Goal: Information Seeking & Learning: Learn about a topic

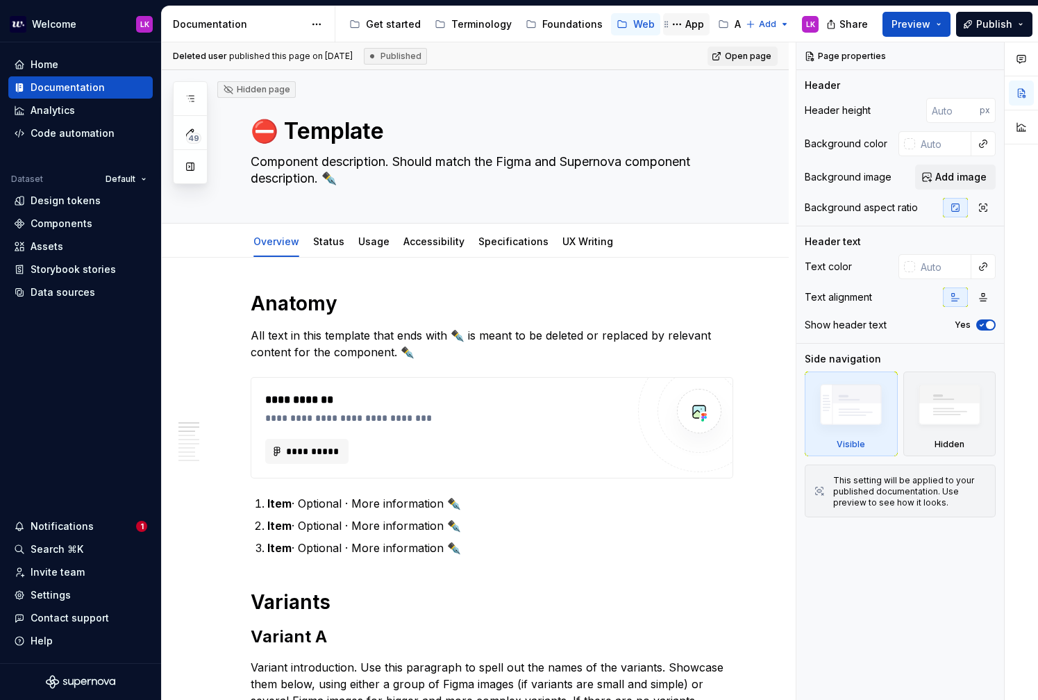
click at [685, 31] on div "App" at bounding box center [694, 24] width 19 height 14
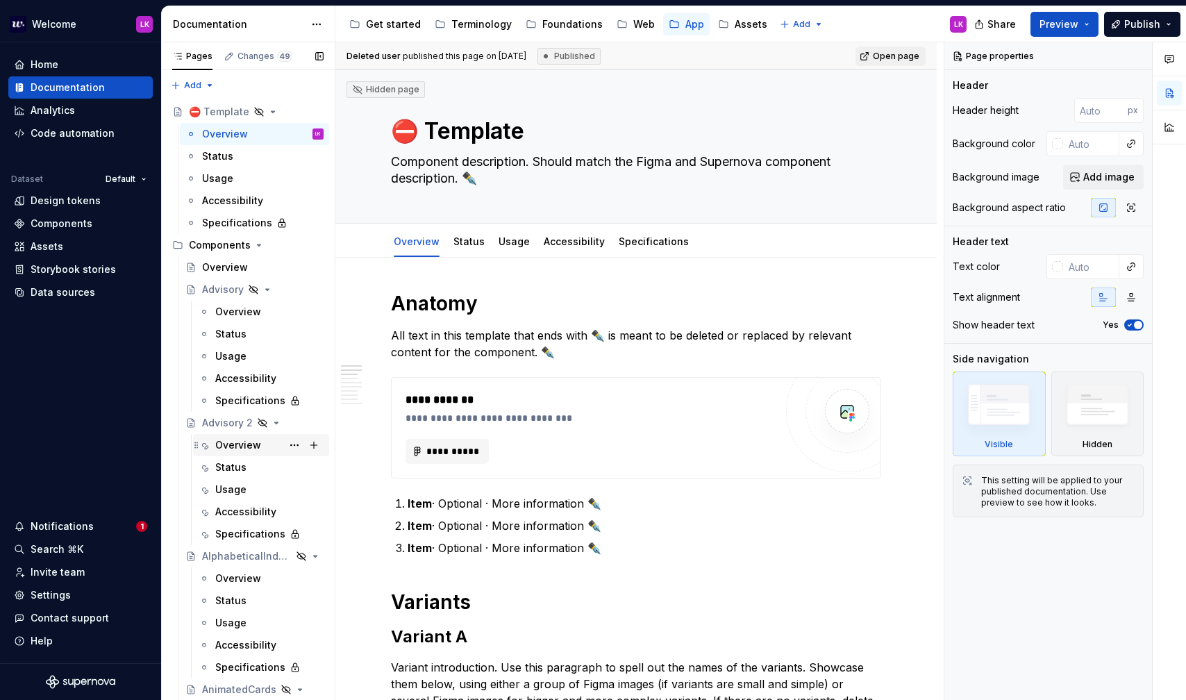
click at [266, 451] on div "Overview" at bounding box center [269, 444] width 108 height 19
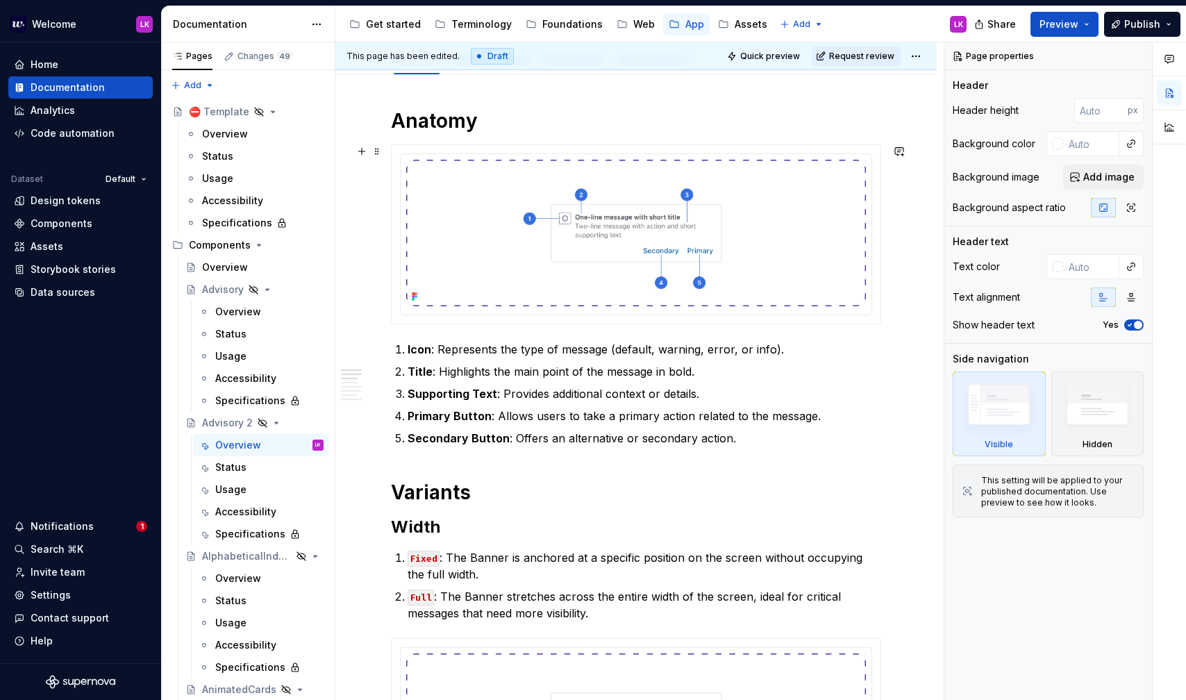
scroll to position [273, 0]
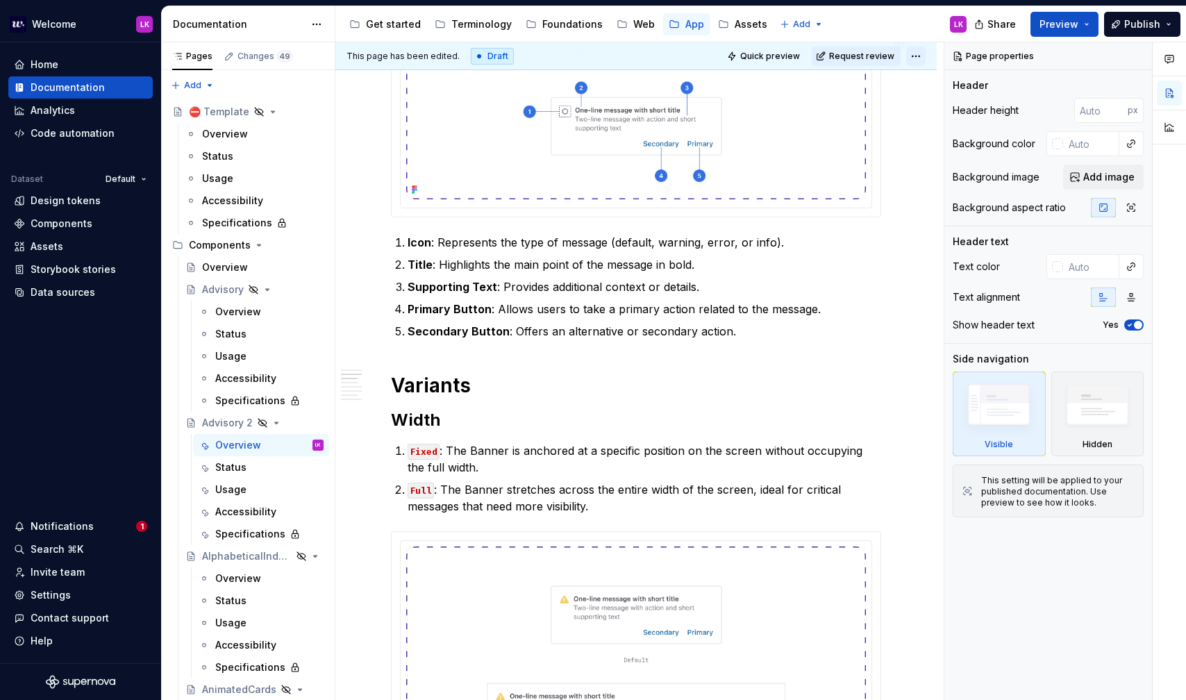
click at [918, 56] on html "Welcome LK Home Documentation Analytics Code automation Dataset Default Design …" at bounding box center [593, 350] width 1186 height 700
click at [1037, 61] on div at bounding box center [1168, 95] width 33 height 106
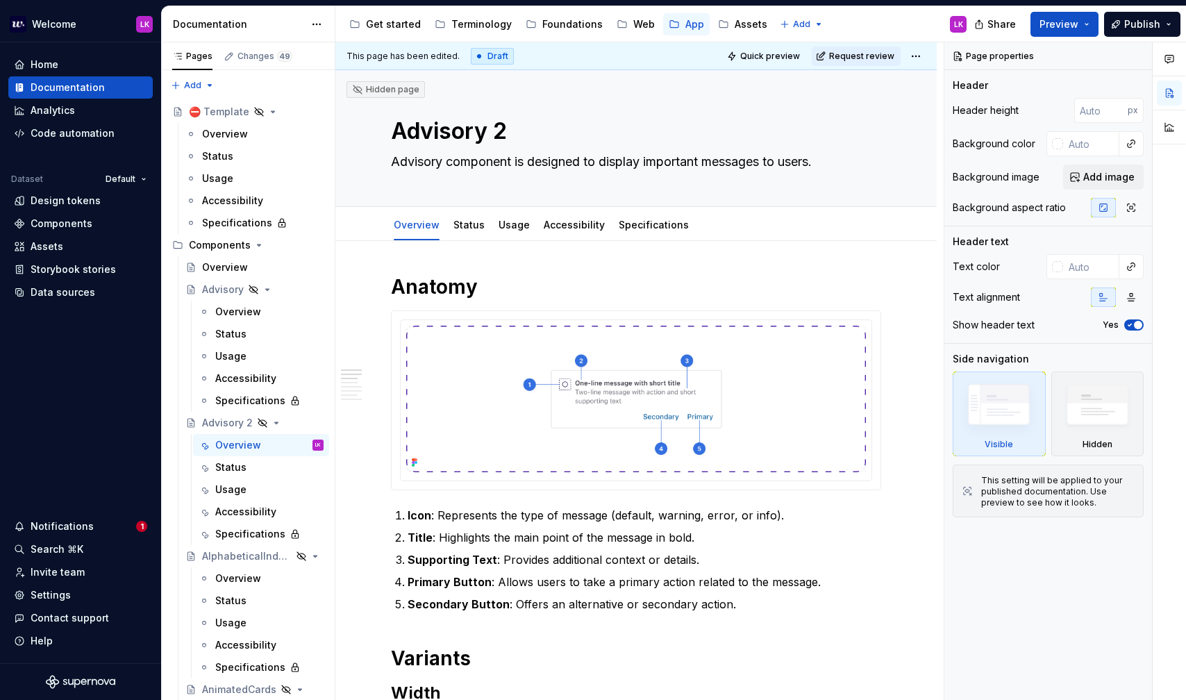
click at [1037, 61] on icon "button" at bounding box center [1169, 60] width 8 height 8
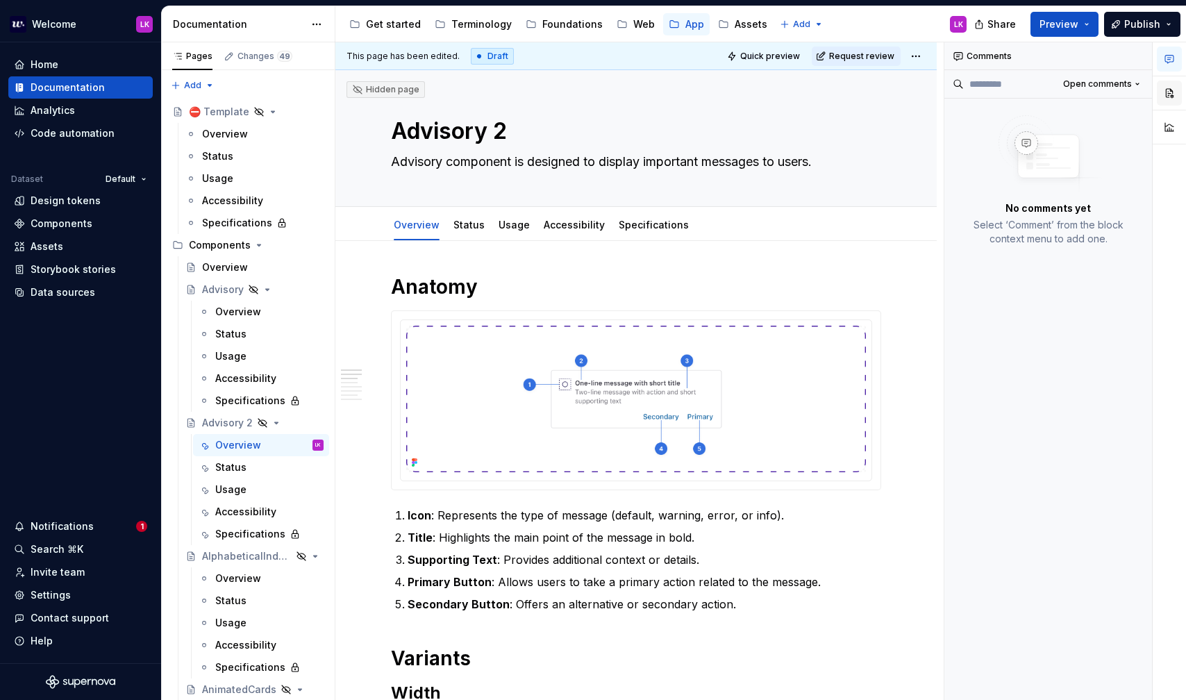
click at [1037, 92] on button "button" at bounding box center [1168, 93] width 25 height 25
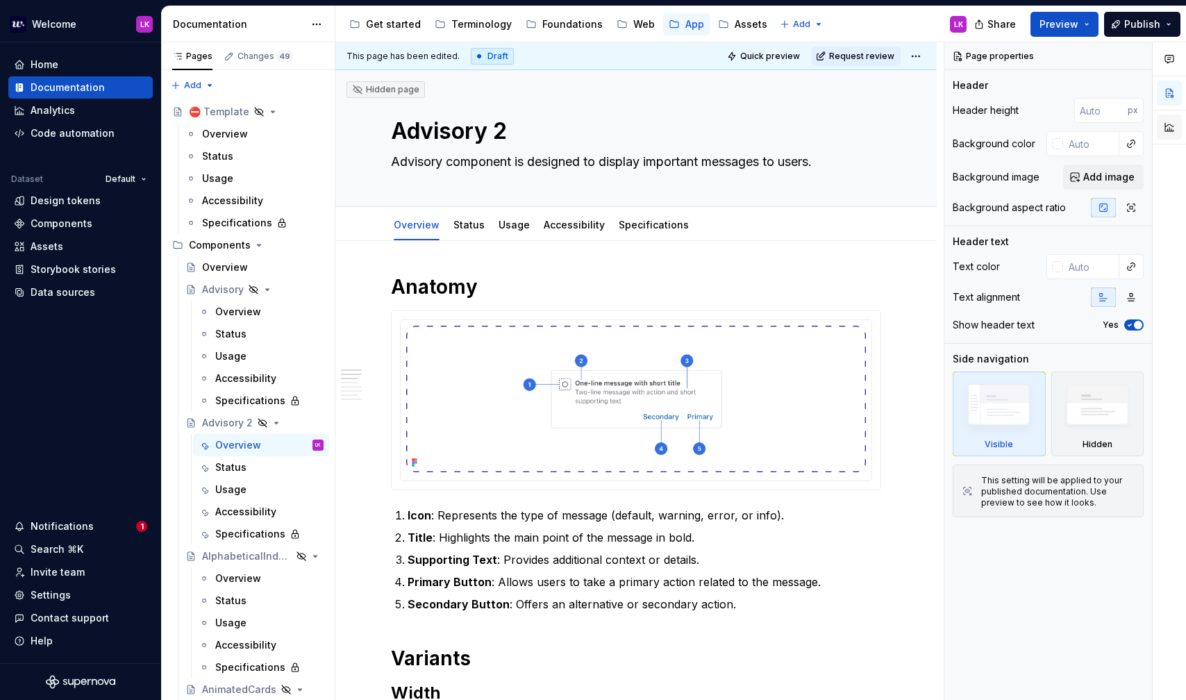
click at [1037, 118] on button "button" at bounding box center [1168, 127] width 25 height 25
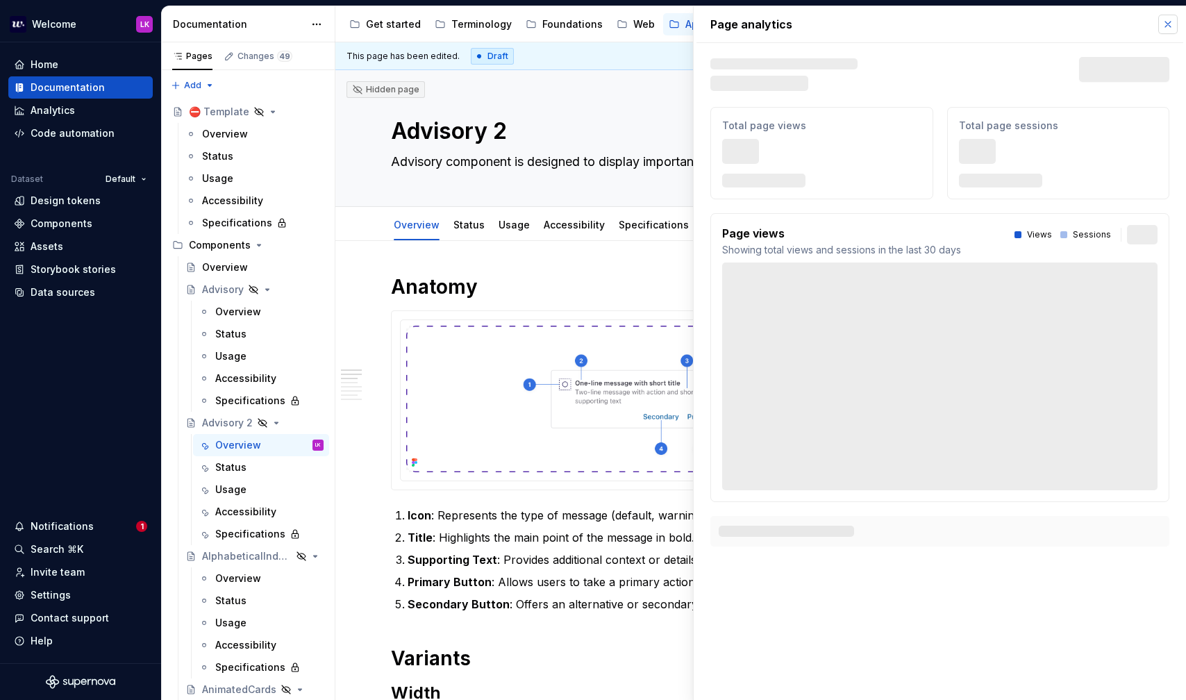
click at [1037, 25] on button "button" at bounding box center [1167, 24] width 19 height 19
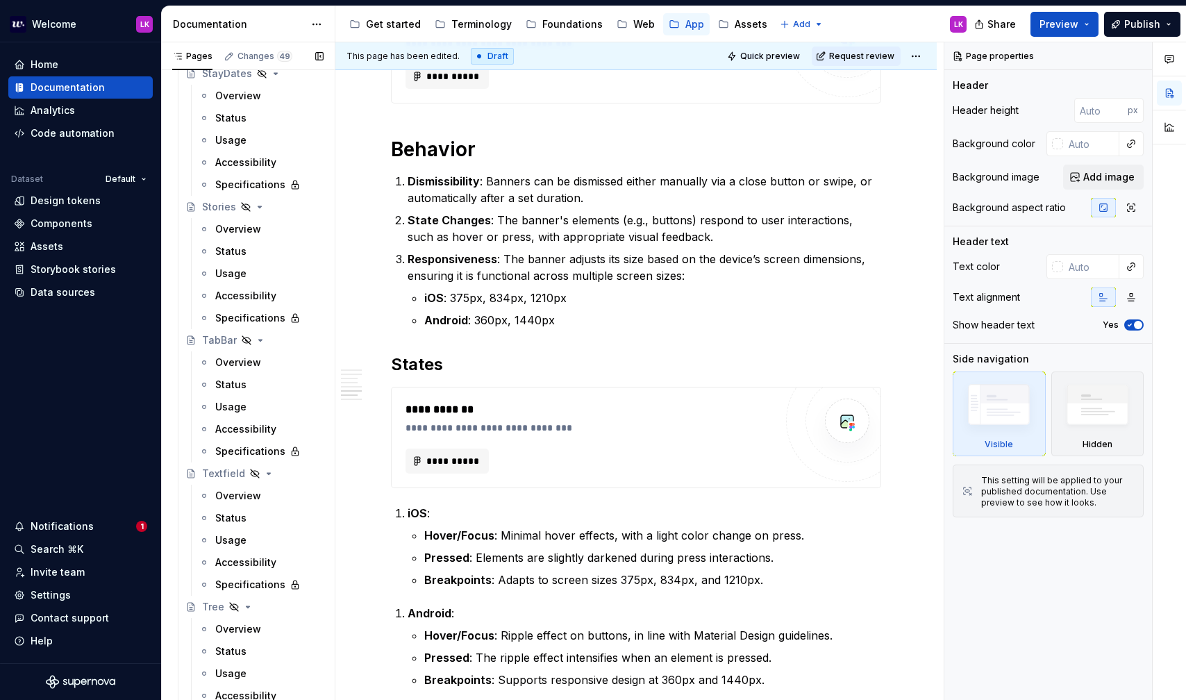
scroll to position [2685, 0]
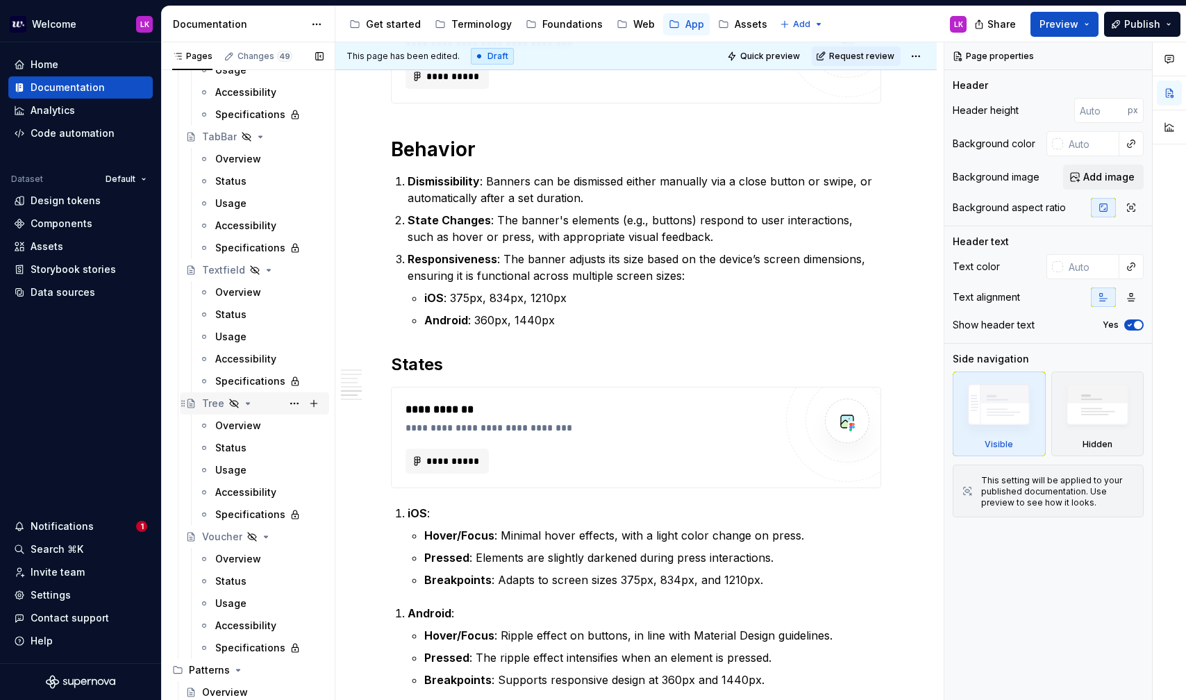
click at [247, 398] on icon "Page tree" at bounding box center [247, 403] width 11 height 11
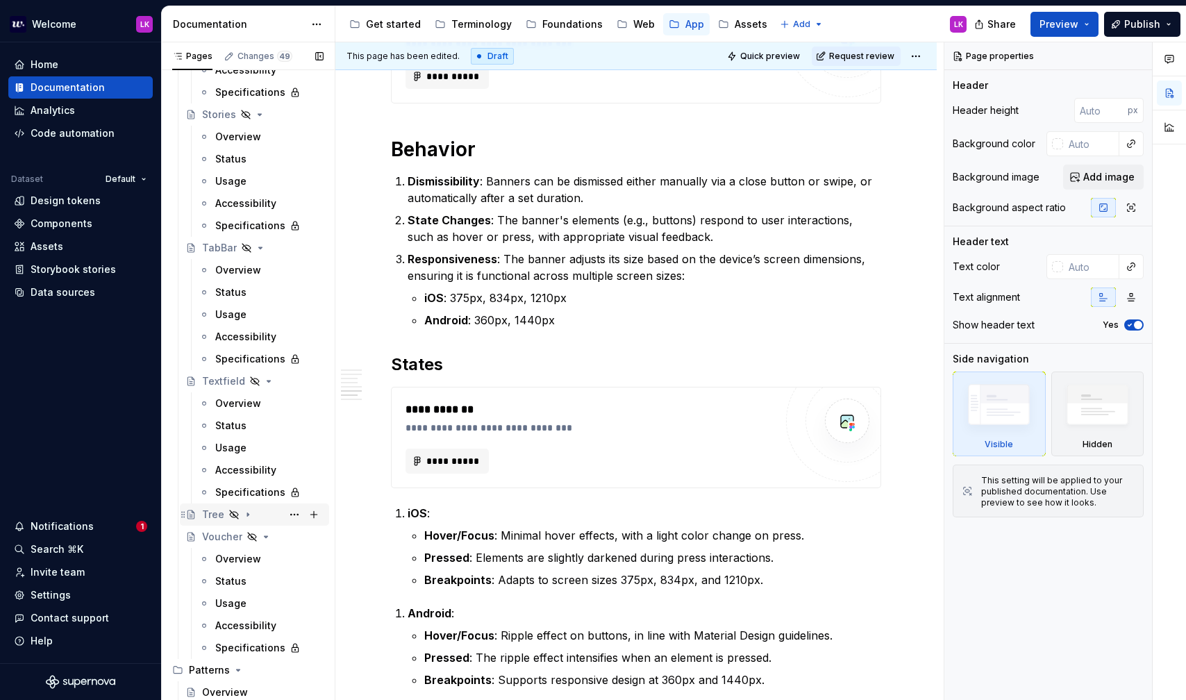
scroll to position [2574, 0]
click at [264, 541] on icon "Page tree" at bounding box center [265, 536] width 11 height 11
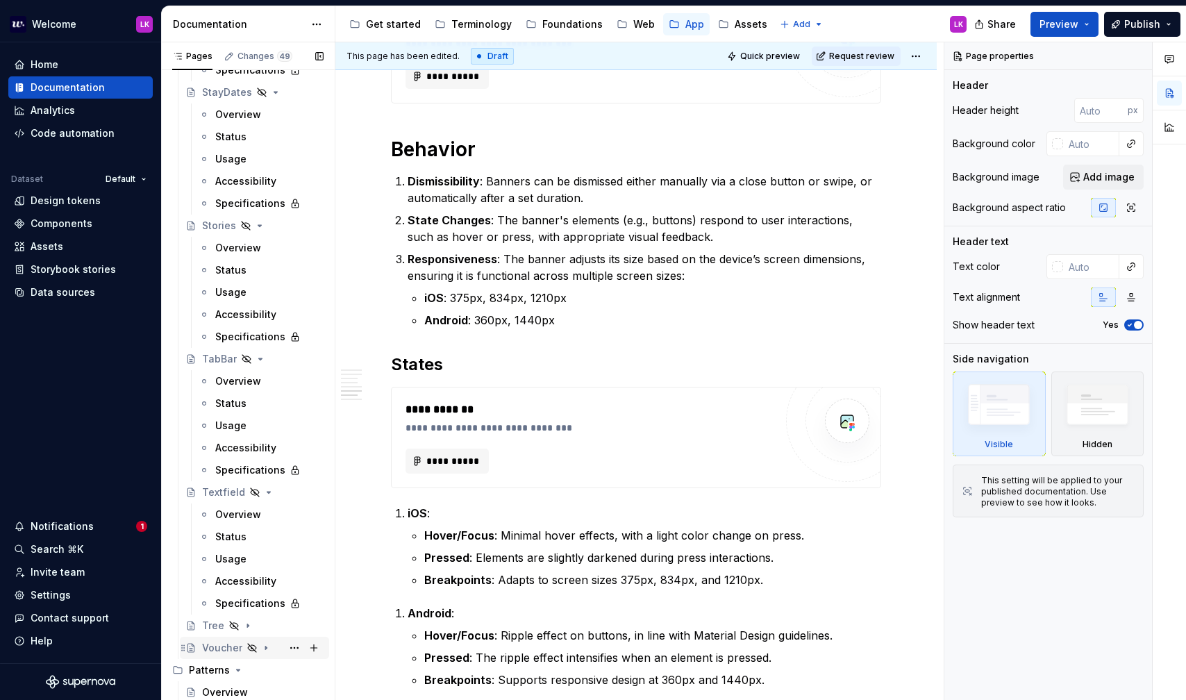
scroll to position [2463, 0]
click at [252, 519] on div "Overview" at bounding box center [238, 514] width 46 height 14
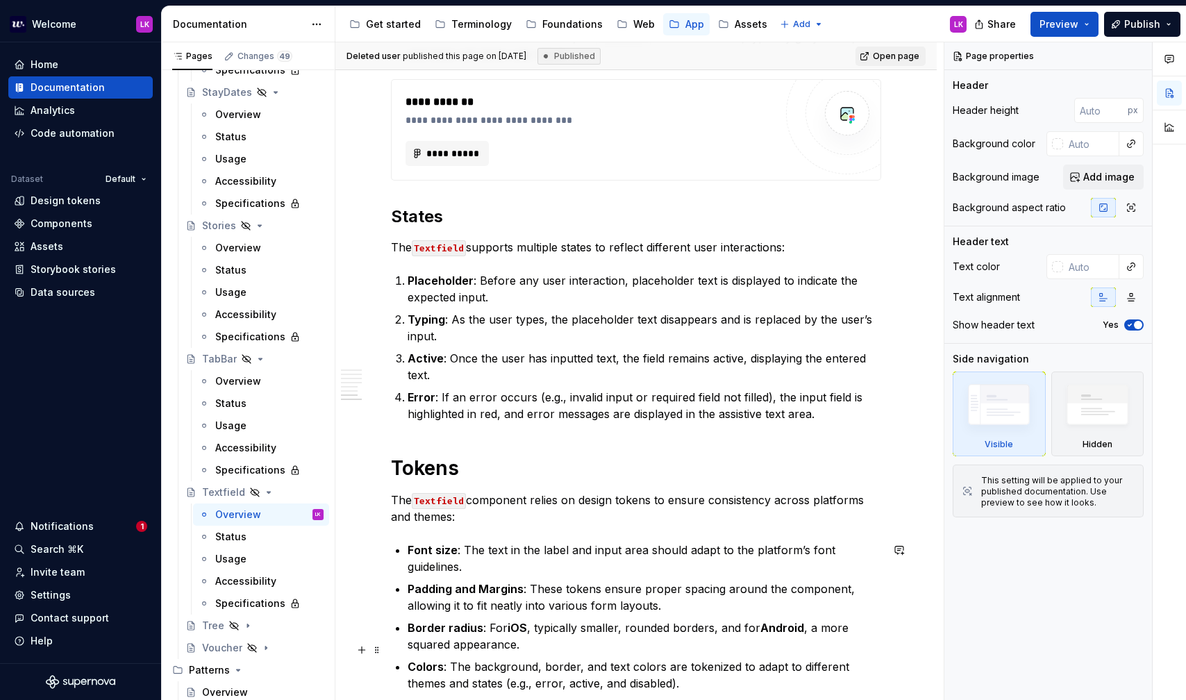
scroll to position [1998, 0]
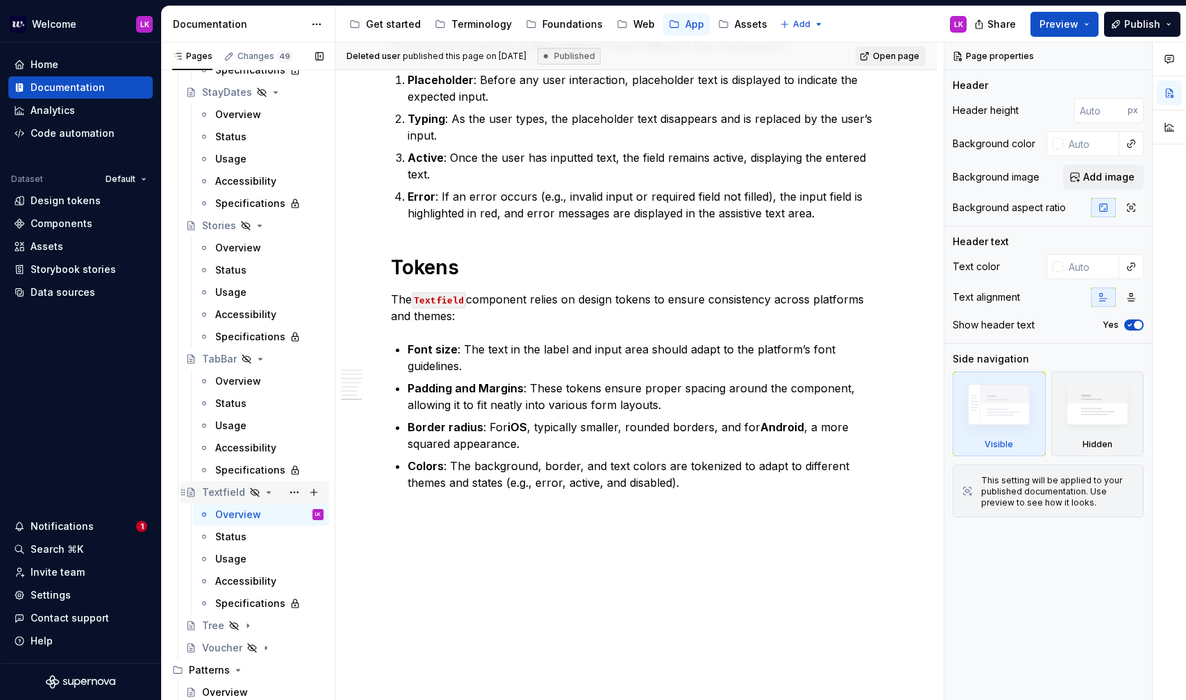
click at [263, 495] on icon "Page tree" at bounding box center [268, 492] width 11 height 11
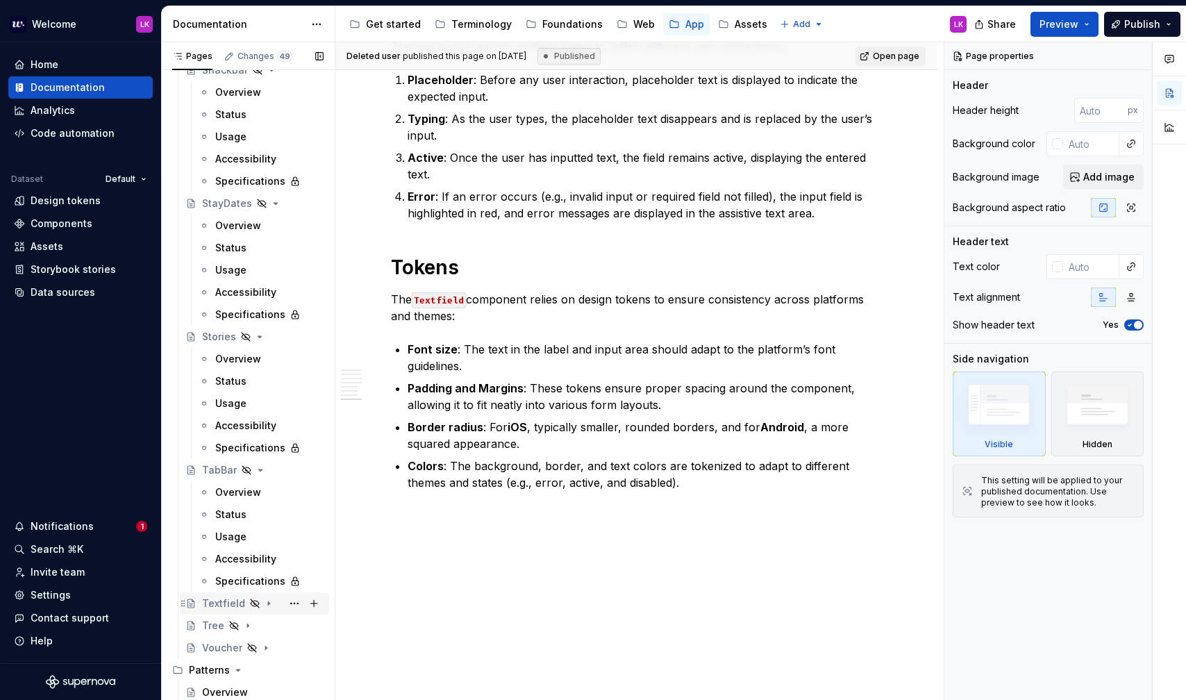
scroll to position [2352, 0]
click at [247, 354] on div "Overview" at bounding box center [238, 359] width 46 height 14
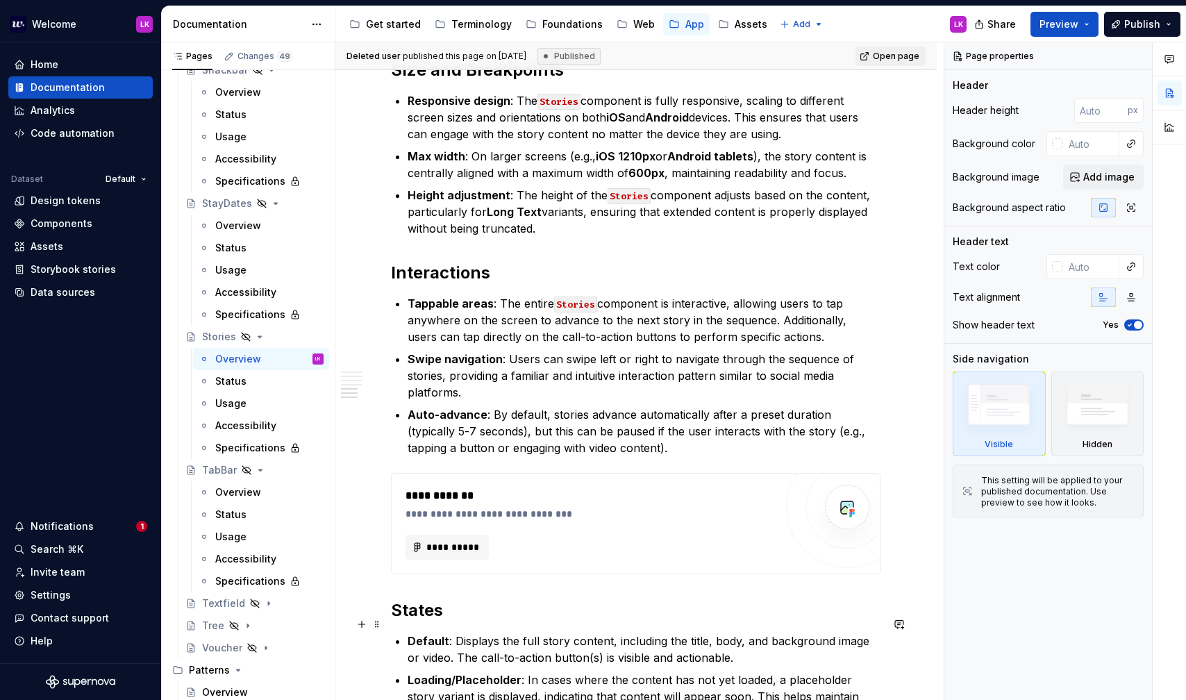
scroll to position [2003, 0]
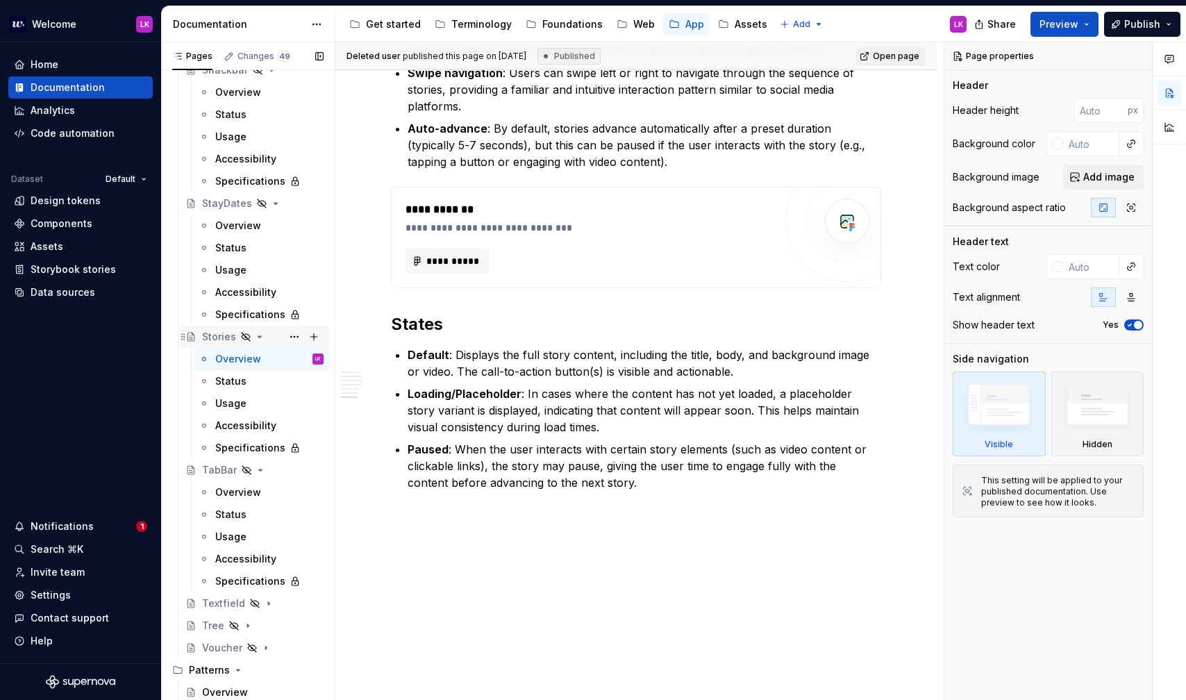
click at [256, 339] on icon "Page tree" at bounding box center [259, 336] width 11 height 11
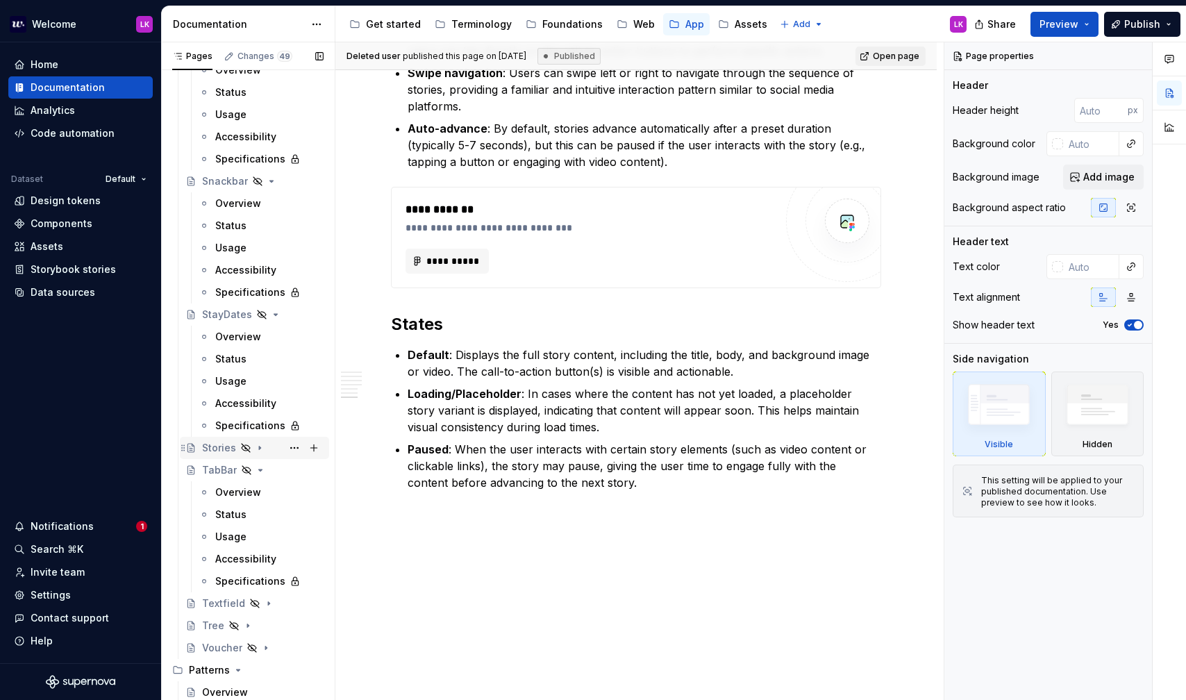
scroll to position [2241, 0]
click at [270, 312] on icon "Page tree" at bounding box center [275, 314] width 11 height 11
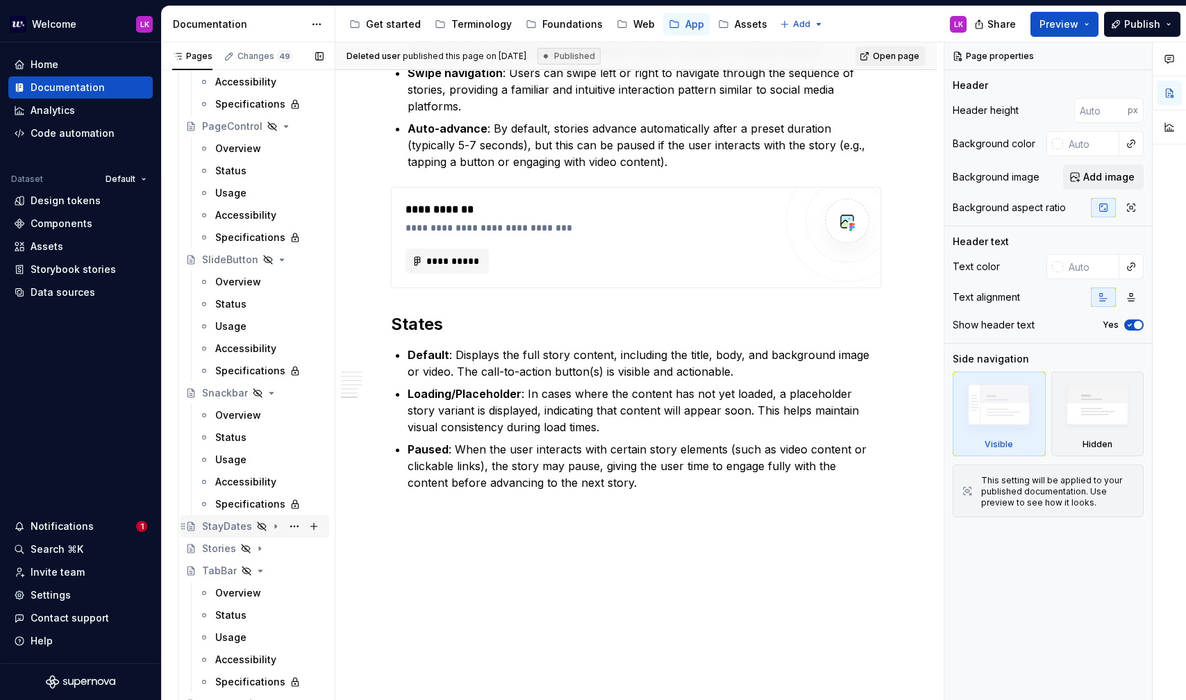
scroll to position [2012, 0]
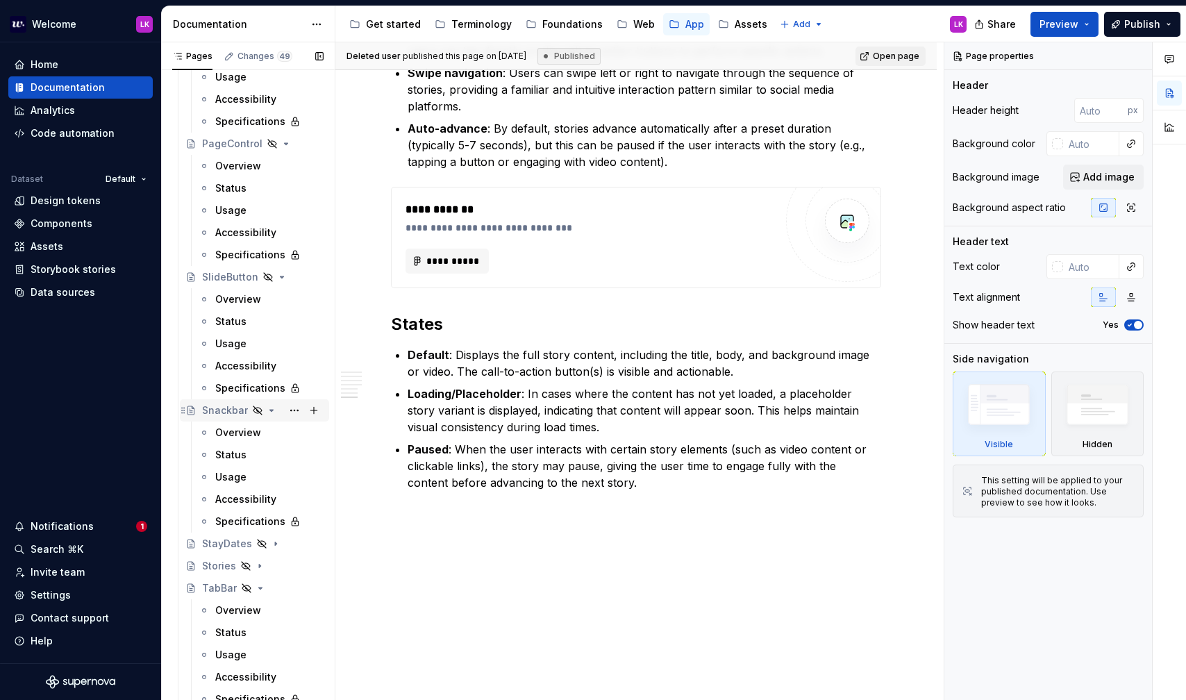
click at [271, 410] on icon "Page tree" at bounding box center [271, 410] width 3 height 1
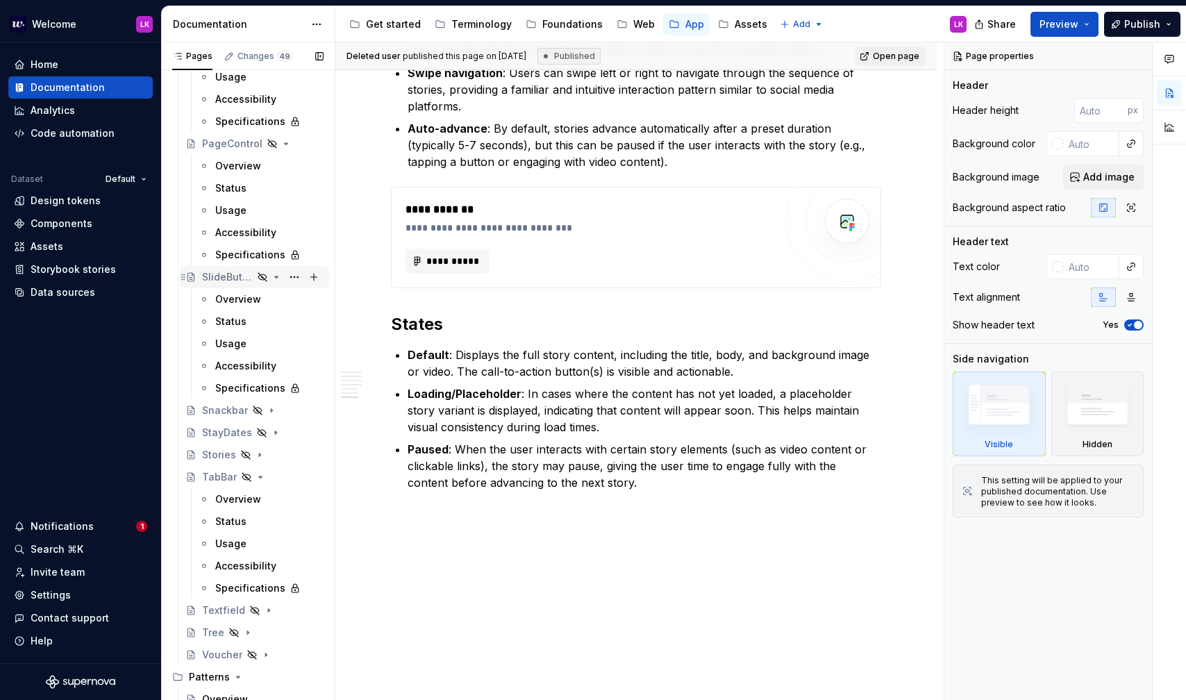
click at [284, 274] on div "SlideButton" at bounding box center [262, 276] width 121 height 19
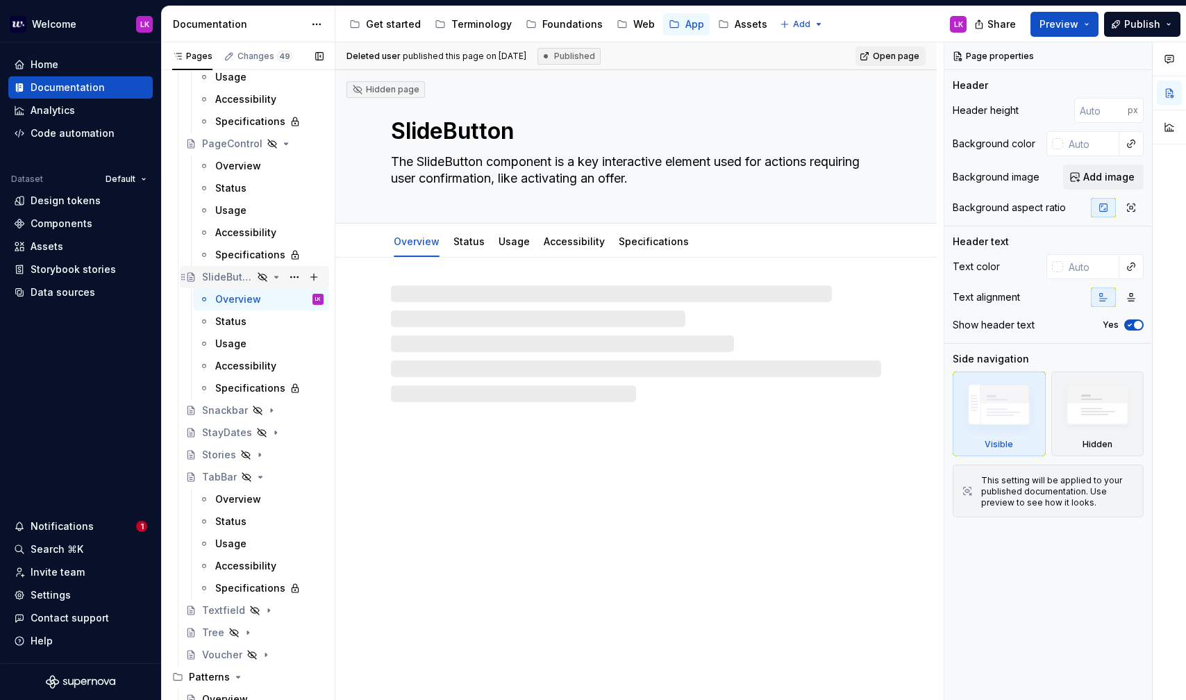
click at [278, 273] on icon "Page tree" at bounding box center [276, 276] width 11 height 11
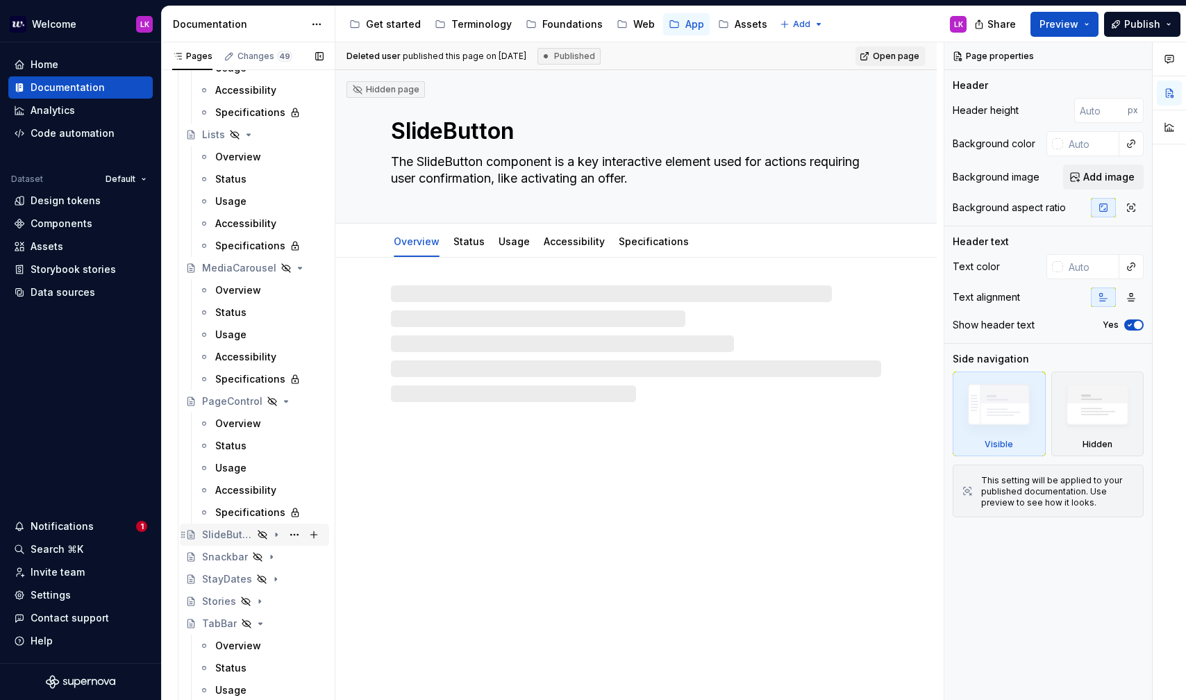
scroll to position [1672, 0]
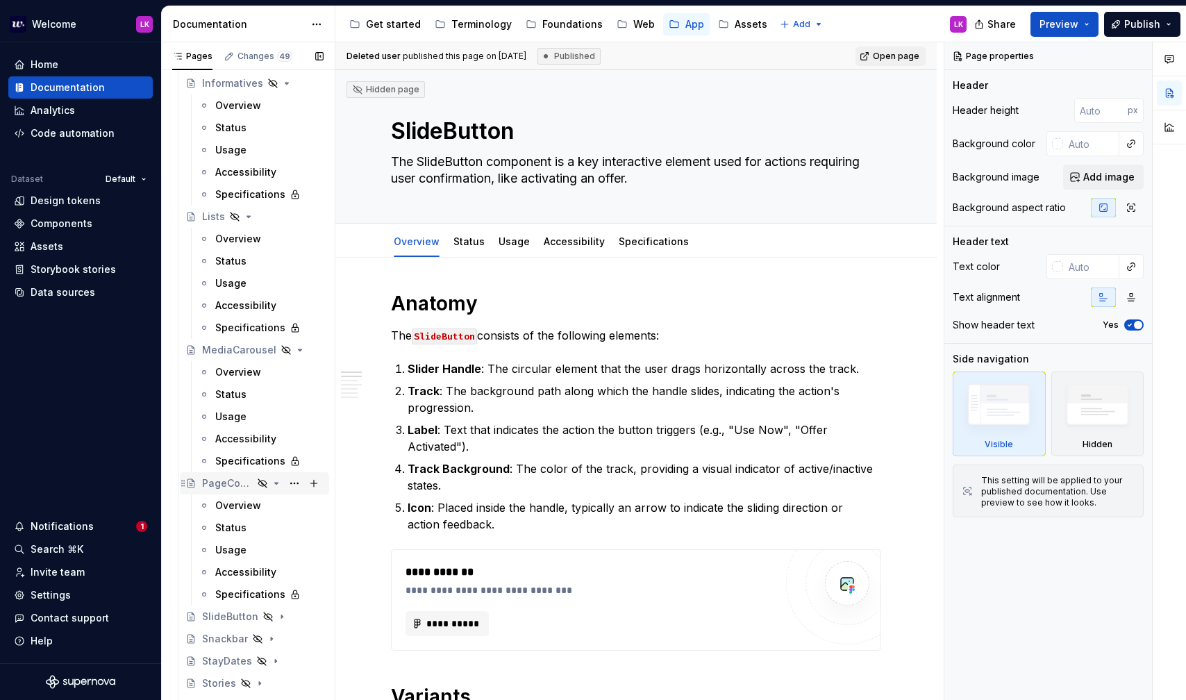
click at [278, 485] on icon "Page tree" at bounding box center [276, 483] width 11 height 11
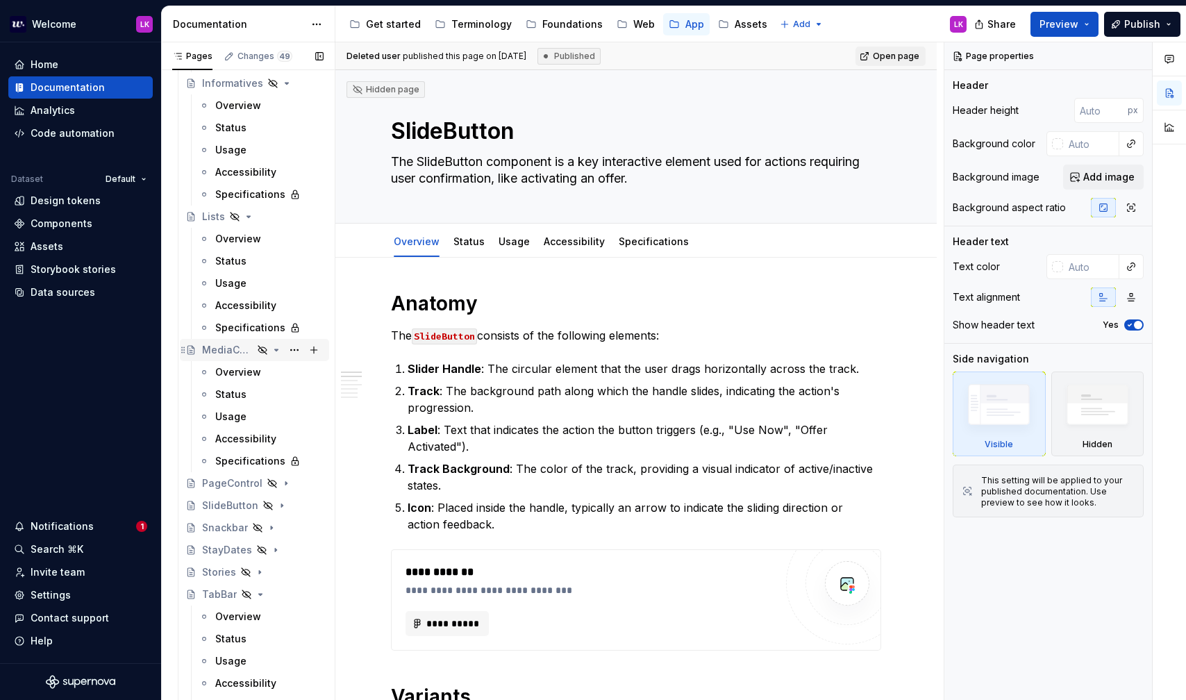
click at [279, 352] on icon "Page tree" at bounding box center [276, 349] width 11 height 11
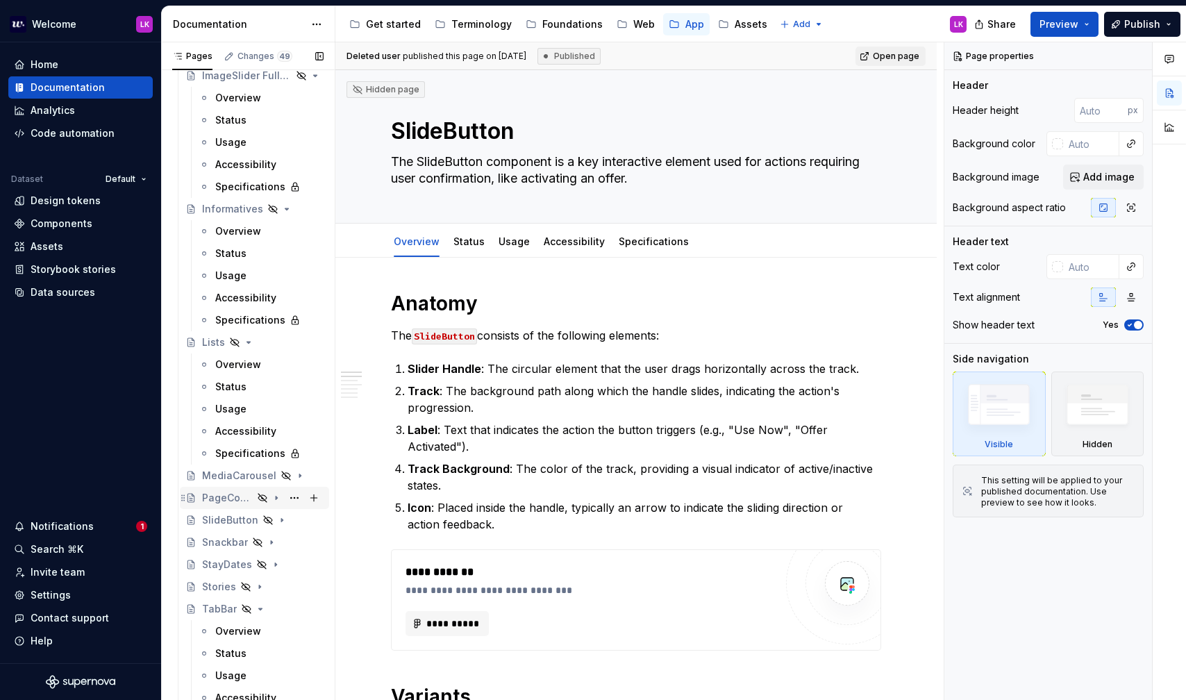
scroll to position [1522, 0]
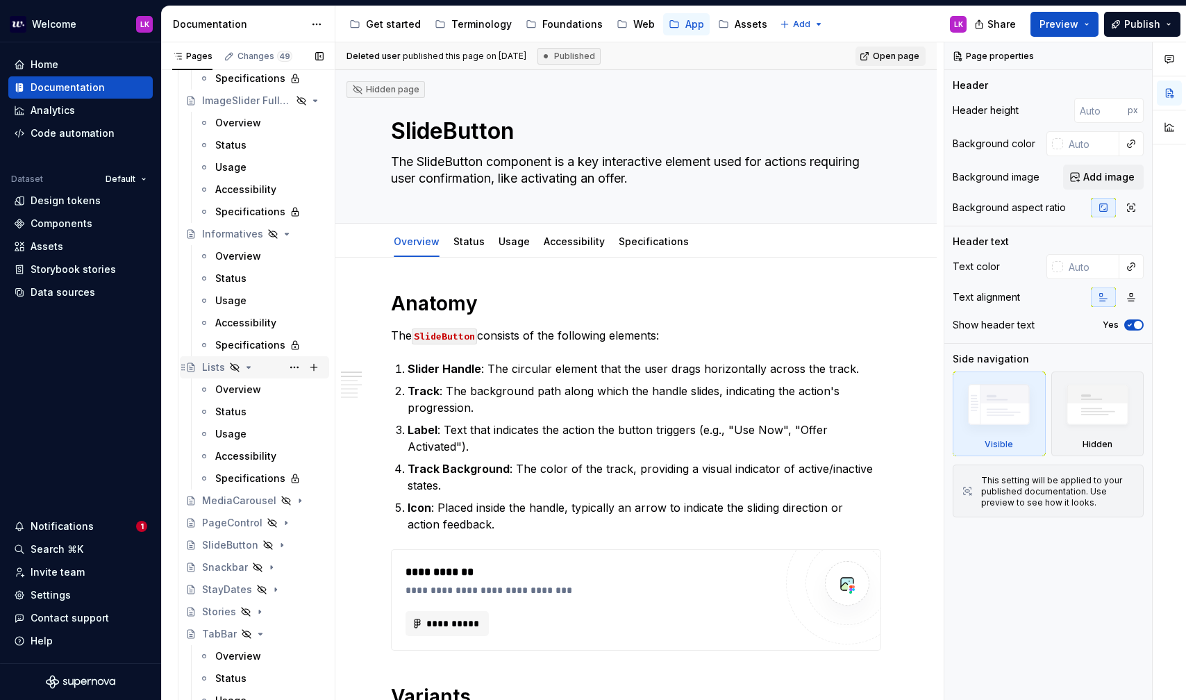
click at [246, 369] on icon "Page tree" at bounding box center [248, 367] width 11 height 11
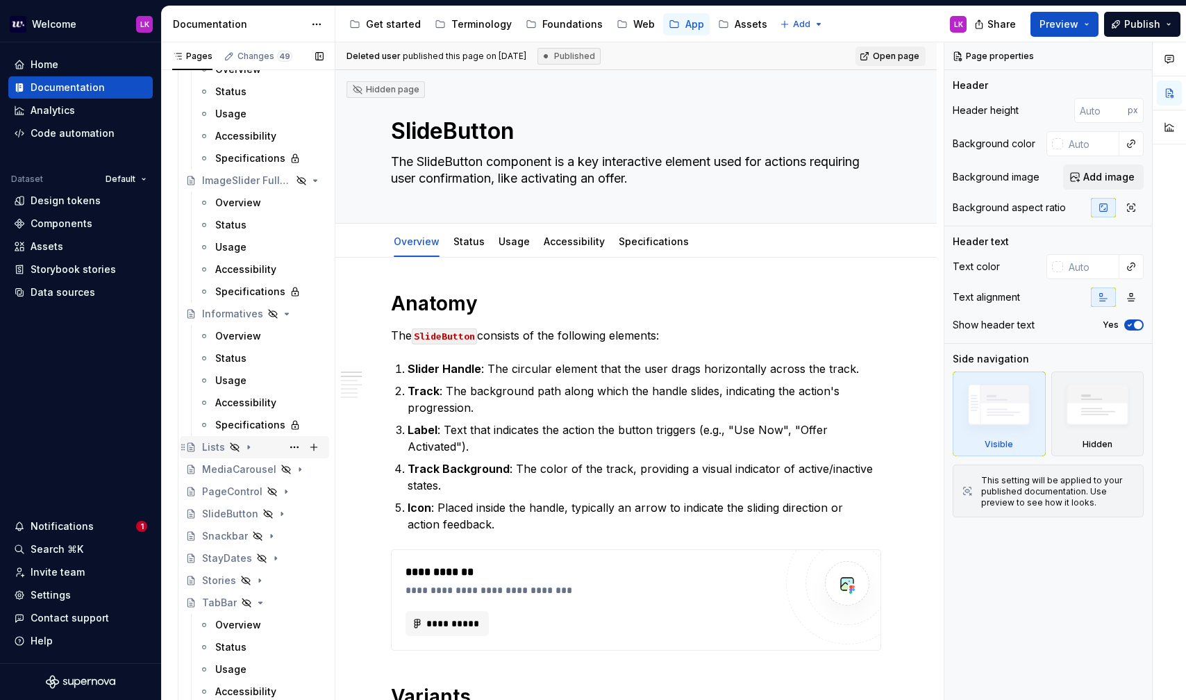
scroll to position [1420, 0]
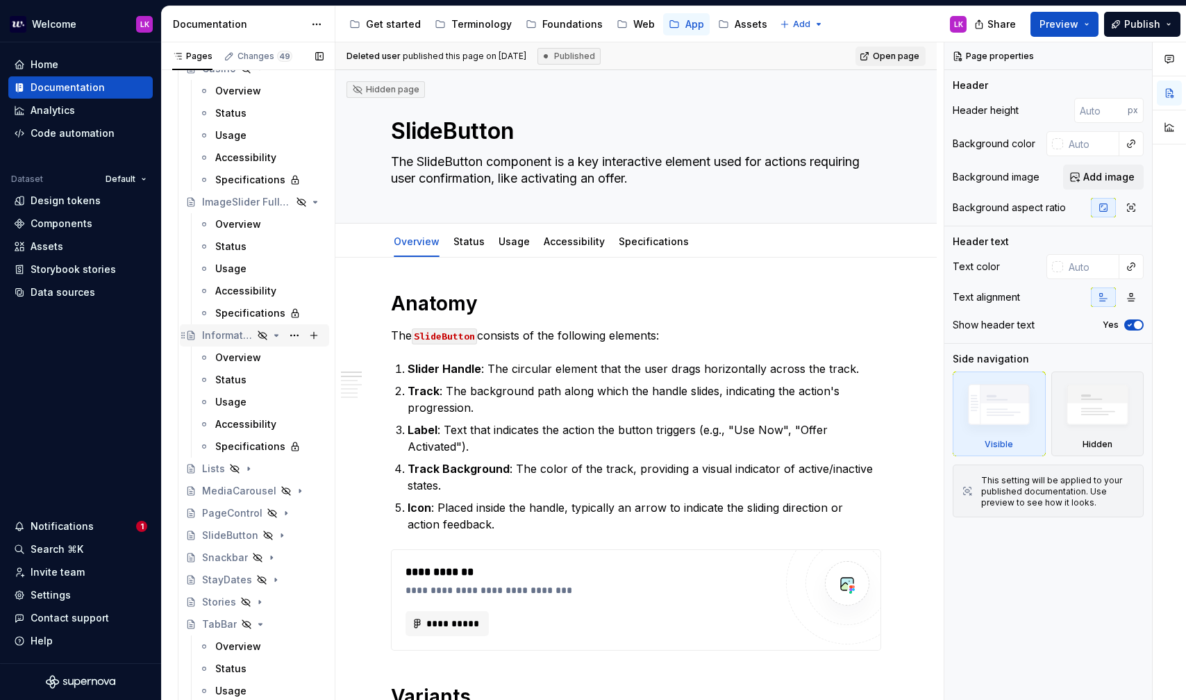
click at [282, 339] on div "Informatives" at bounding box center [262, 335] width 121 height 19
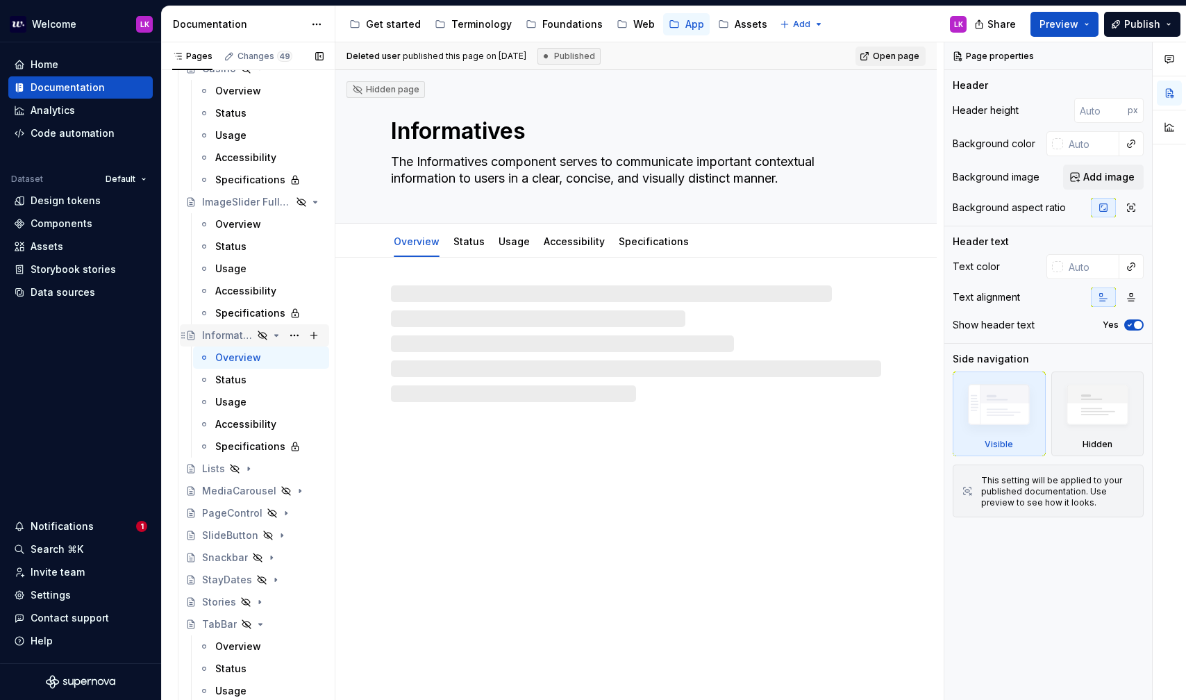
click at [277, 334] on icon "Page tree" at bounding box center [276, 335] width 11 height 11
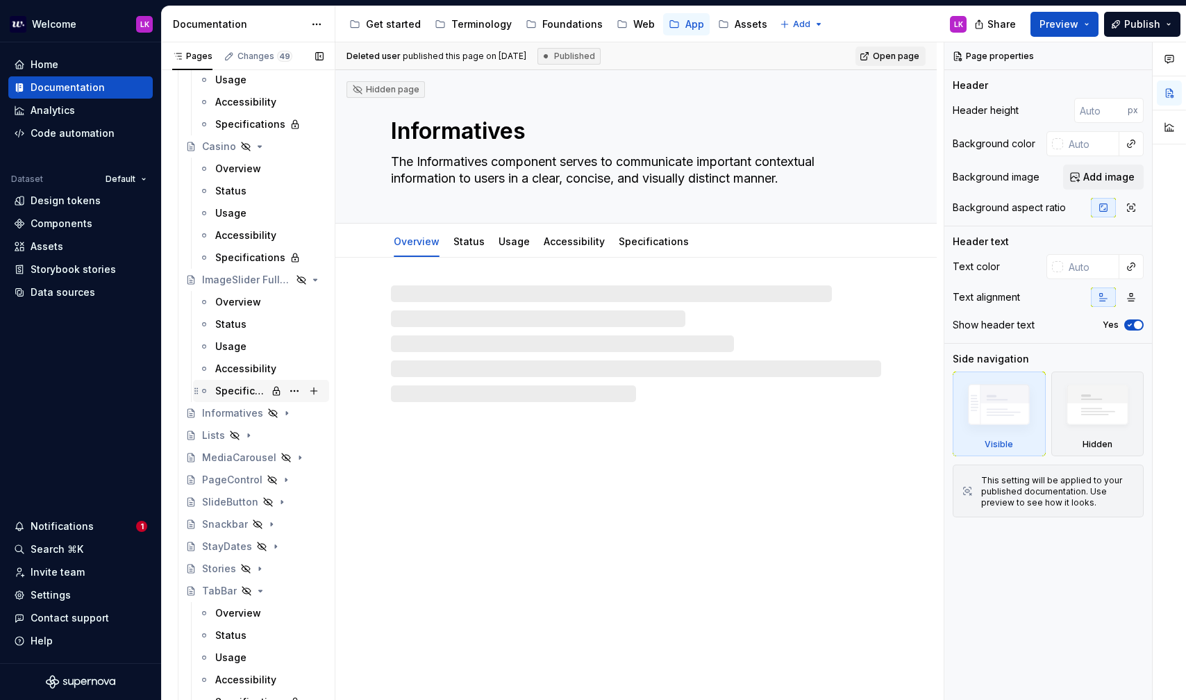
scroll to position [1338, 0]
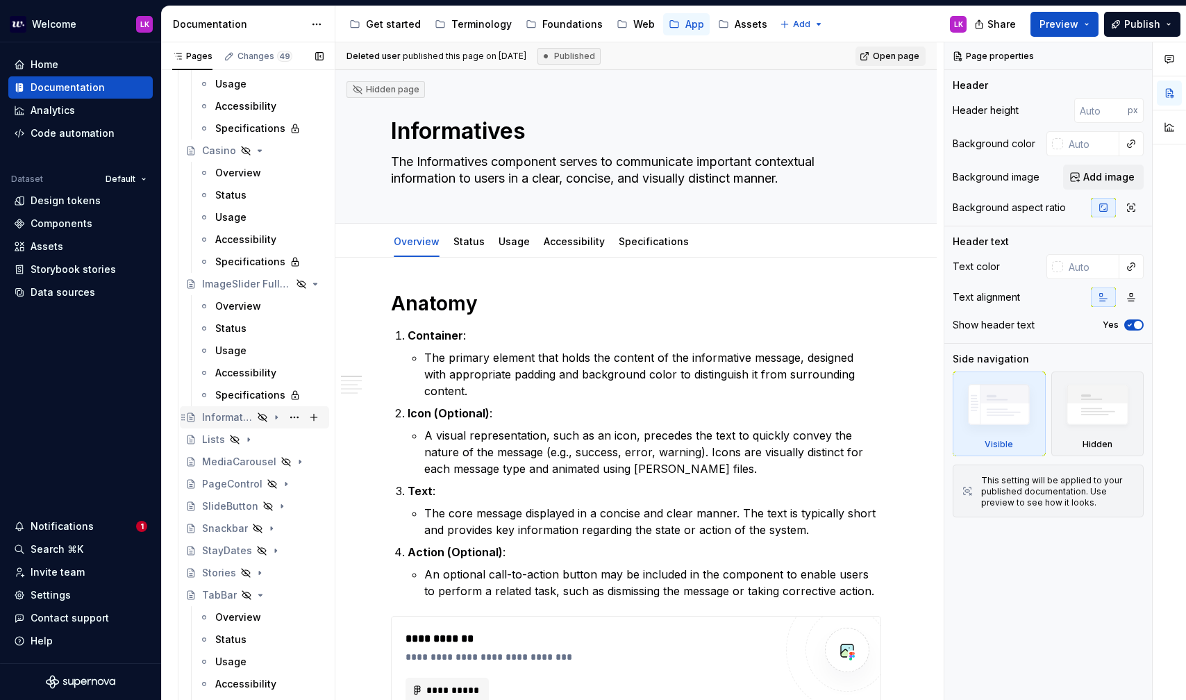
click at [185, 420] on icon "Page tree" at bounding box center [183, 417] width 11 height 11
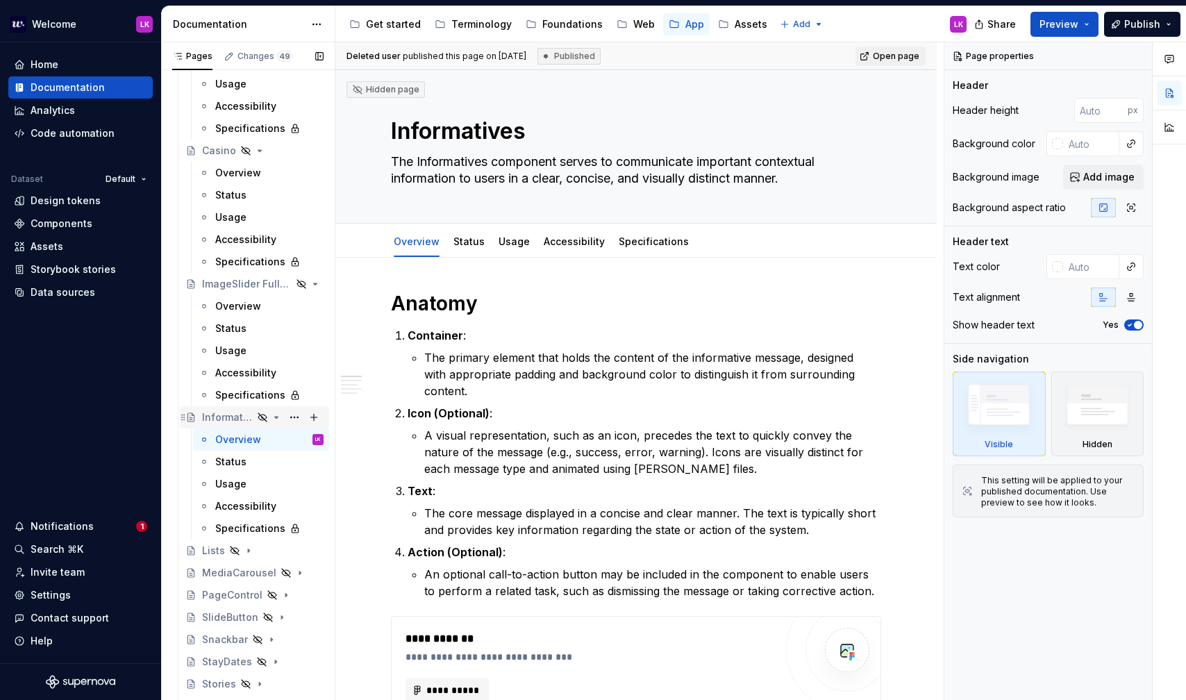
click at [284, 418] on div "Informatives" at bounding box center [262, 416] width 121 height 19
click at [278, 418] on icon "Page tree" at bounding box center [276, 417] width 11 height 11
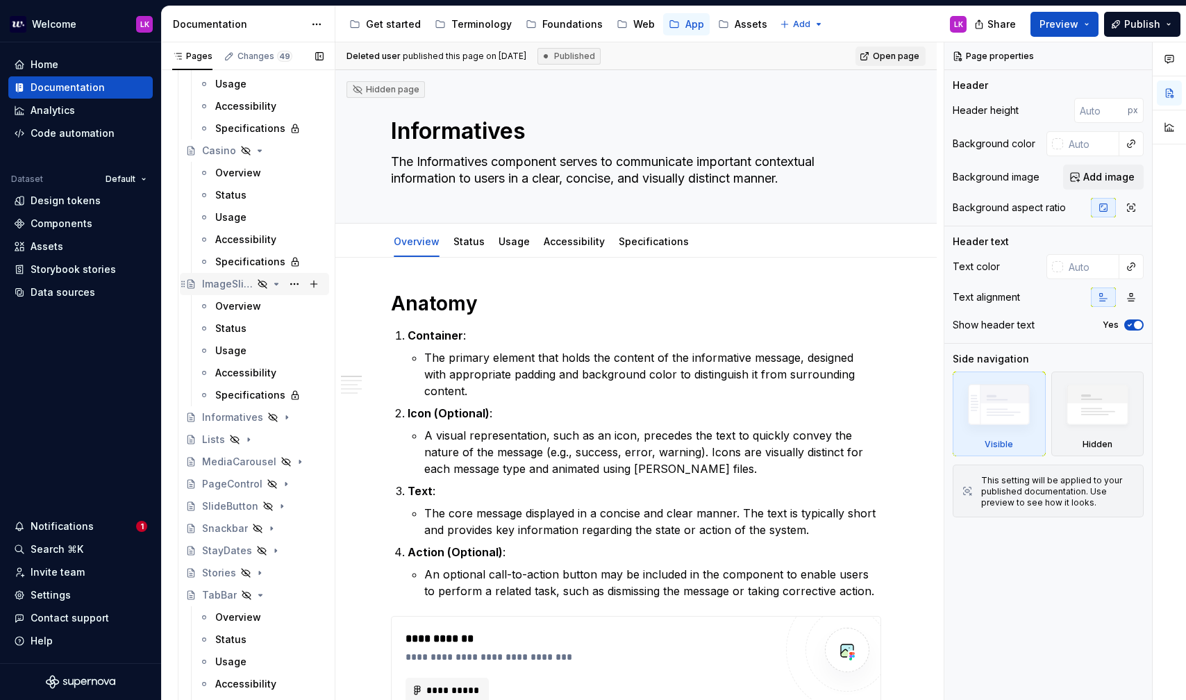
click at [275, 284] on icon "Page tree" at bounding box center [276, 283] width 3 height 1
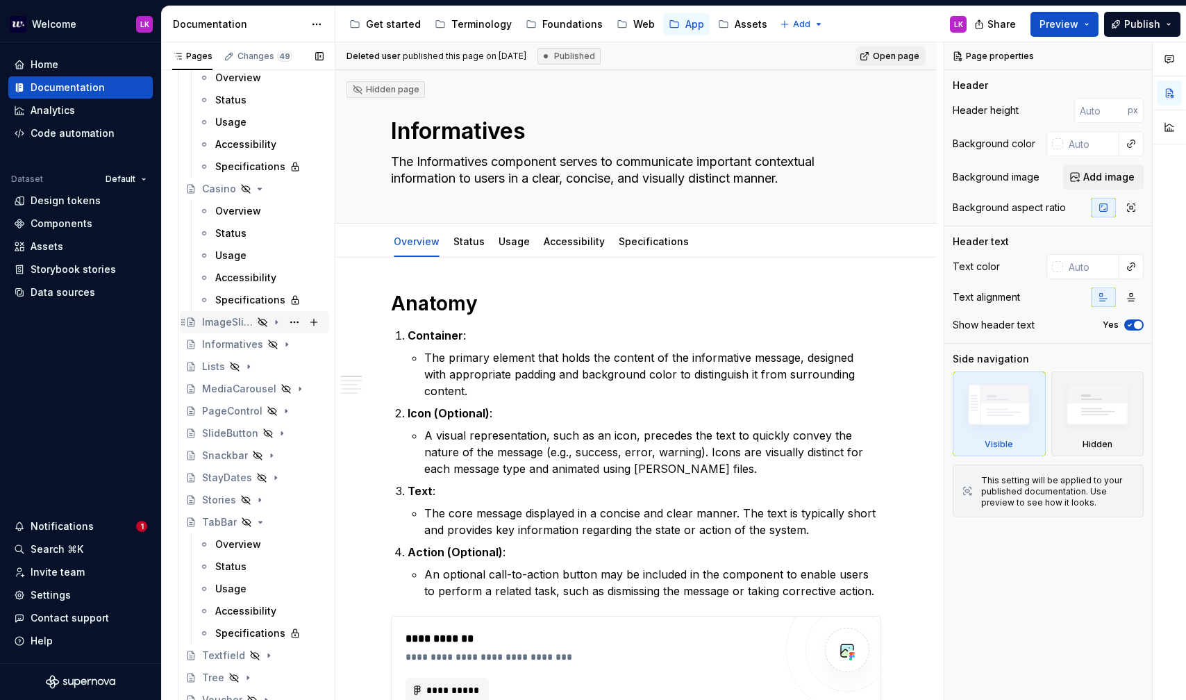
scroll to position [1248, 0]
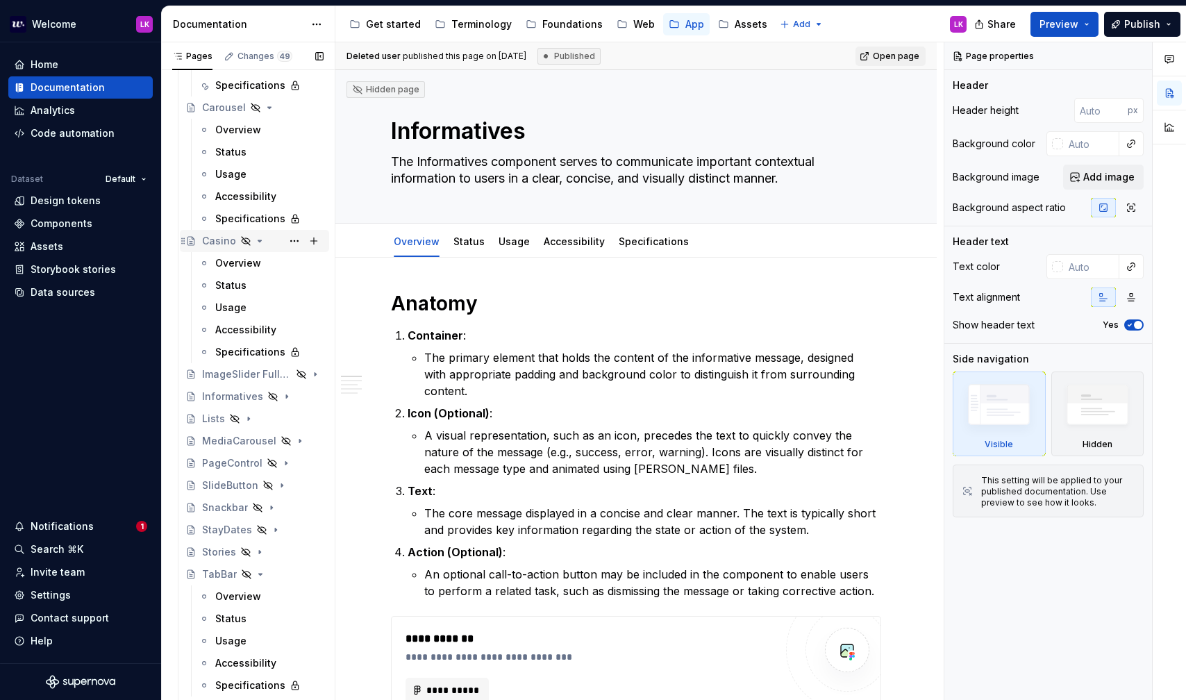
click at [258, 242] on icon "Page tree" at bounding box center [259, 240] width 3 height 1
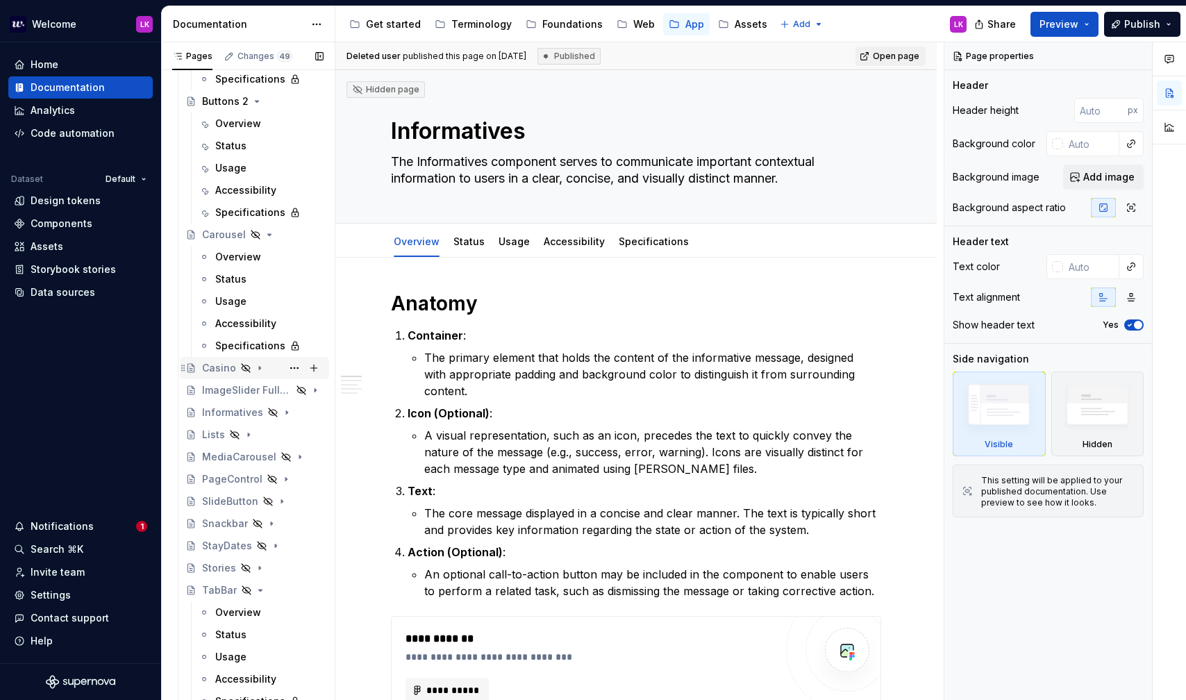
scroll to position [1072, 0]
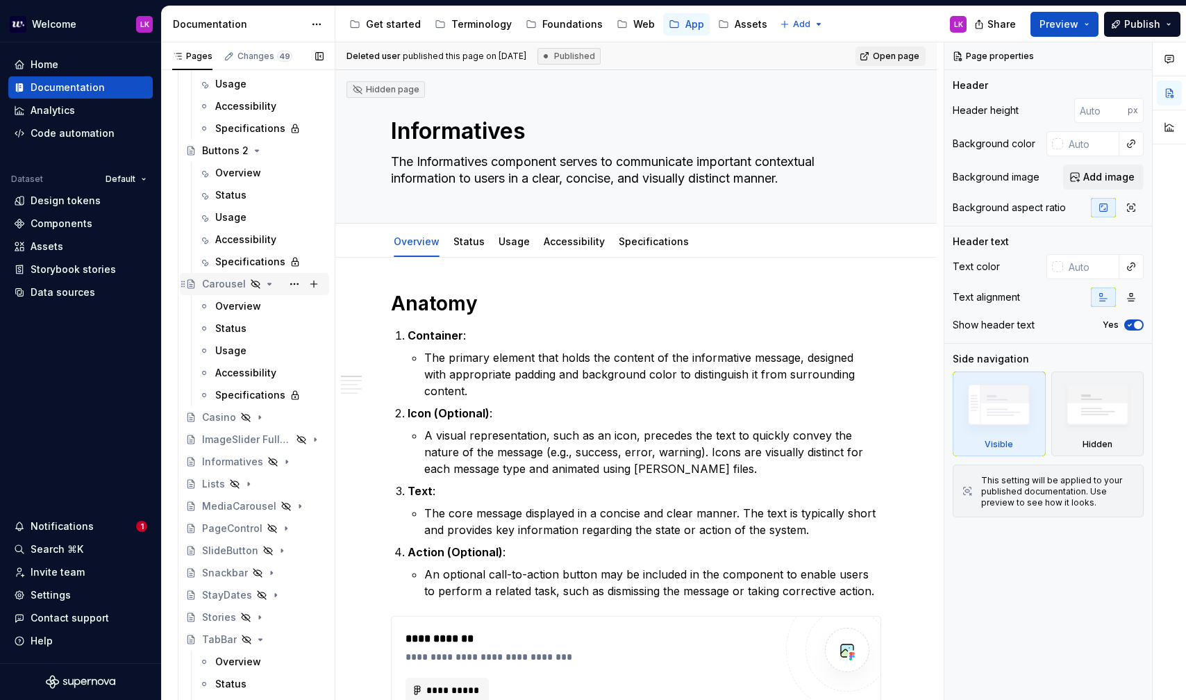
click at [268, 285] on icon "Page tree" at bounding box center [269, 283] width 3 height 1
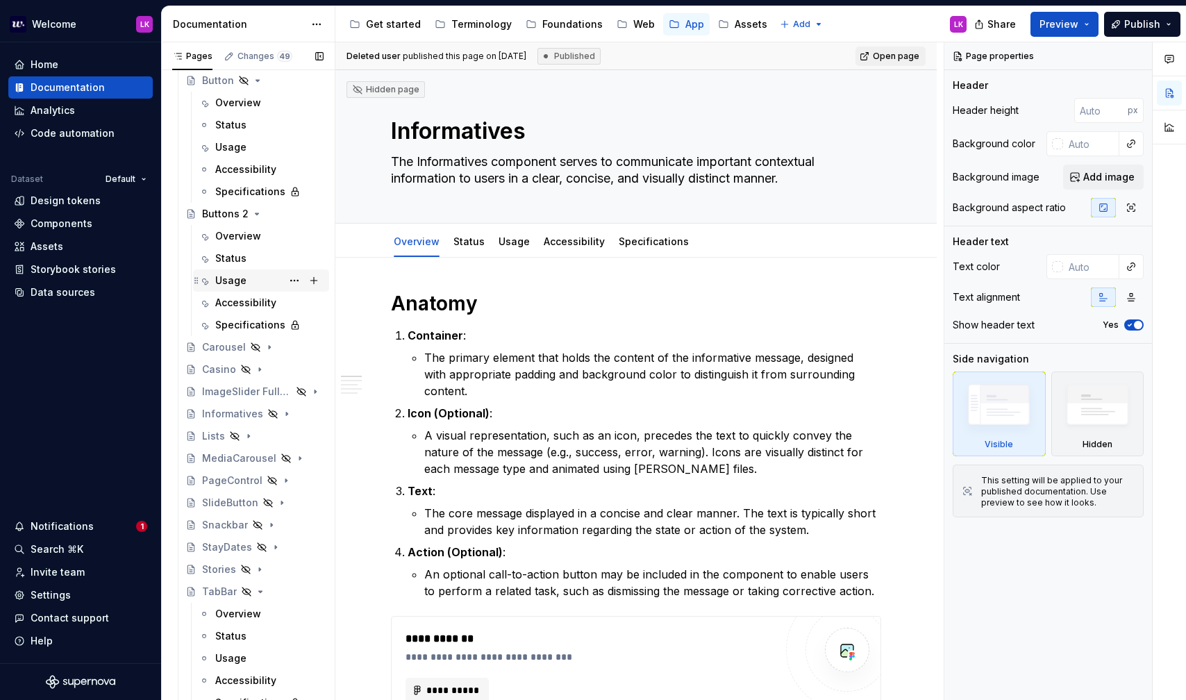
scroll to position [1006, 0]
click at [258, 218] on icon "Page tree" at bounding box center [256, 215] width 11 height 11
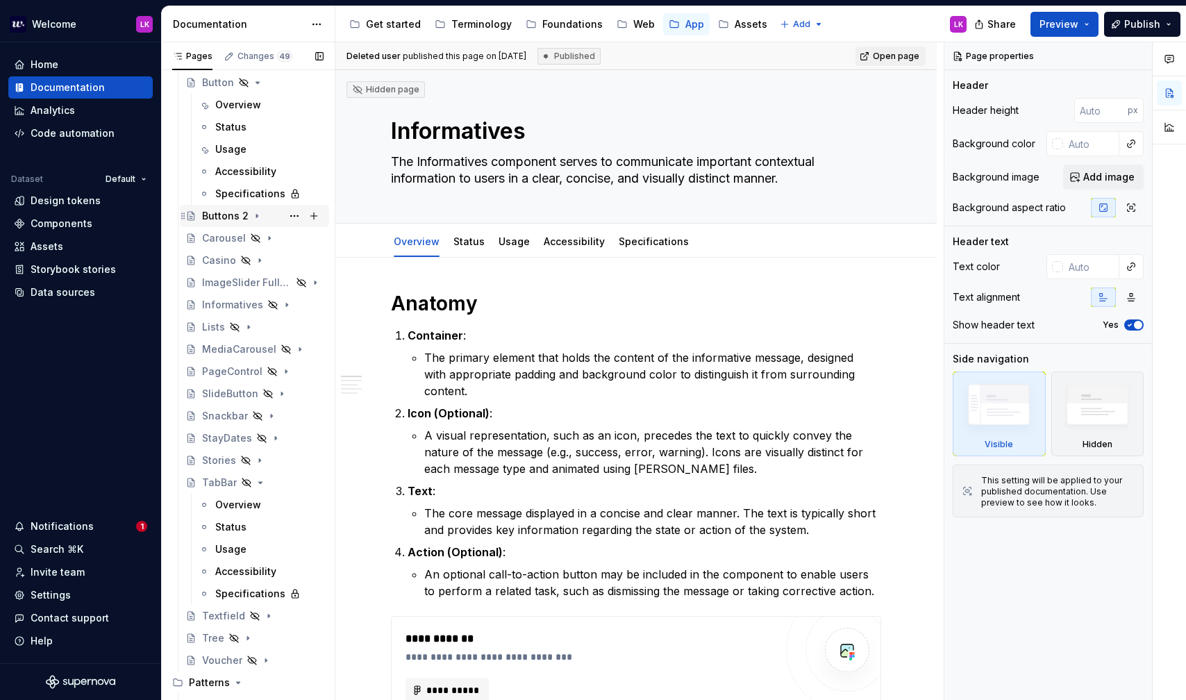
click at [258, 218] on icon "Page tree" at bounding box center [256, 215] width 11 height 11
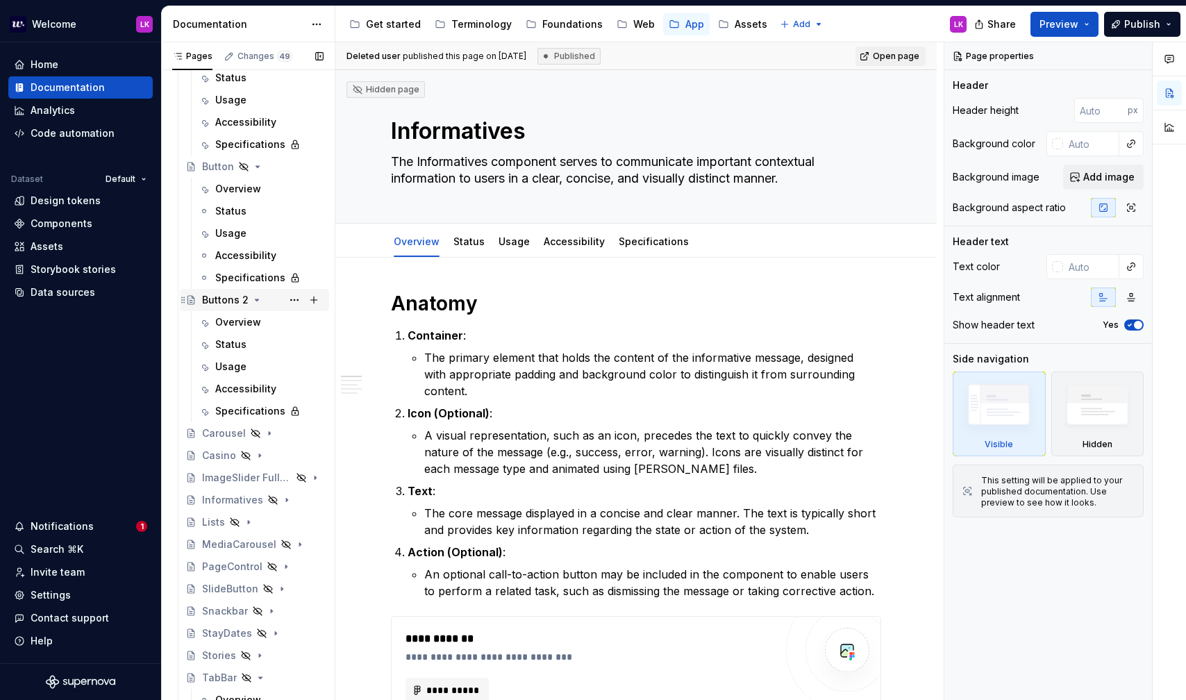
scroll to position [856, 0]
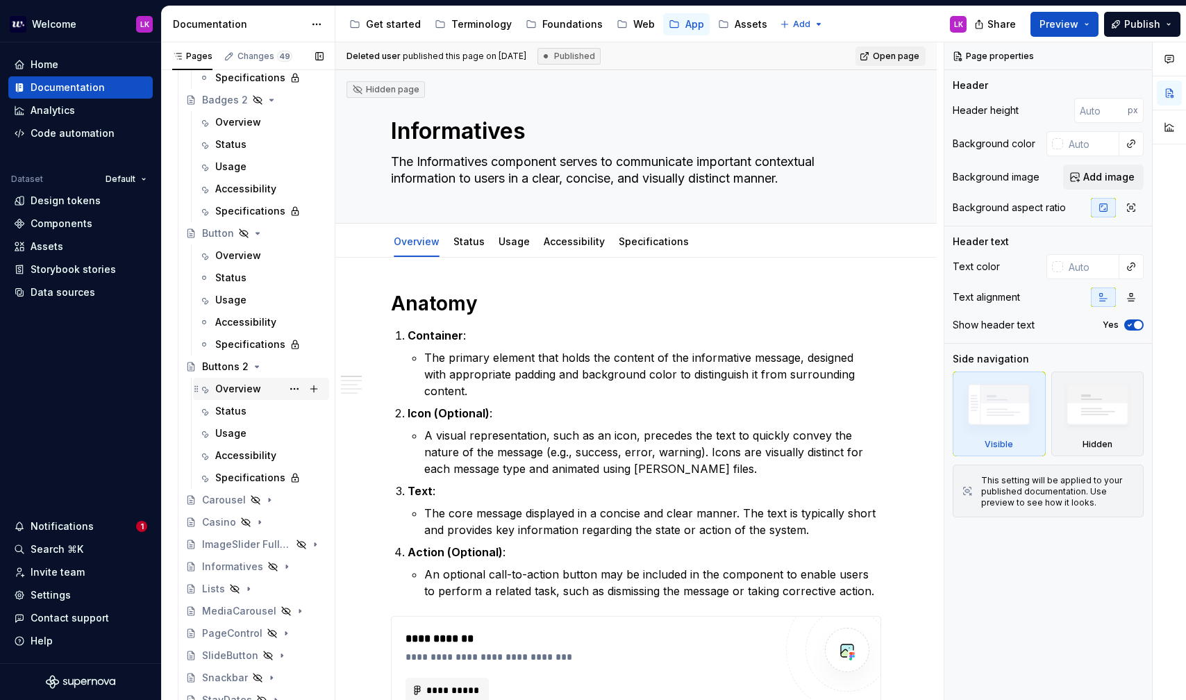
click at [244, 391] on div "Overview" at bounding box center [238, 389] width 46 height 14
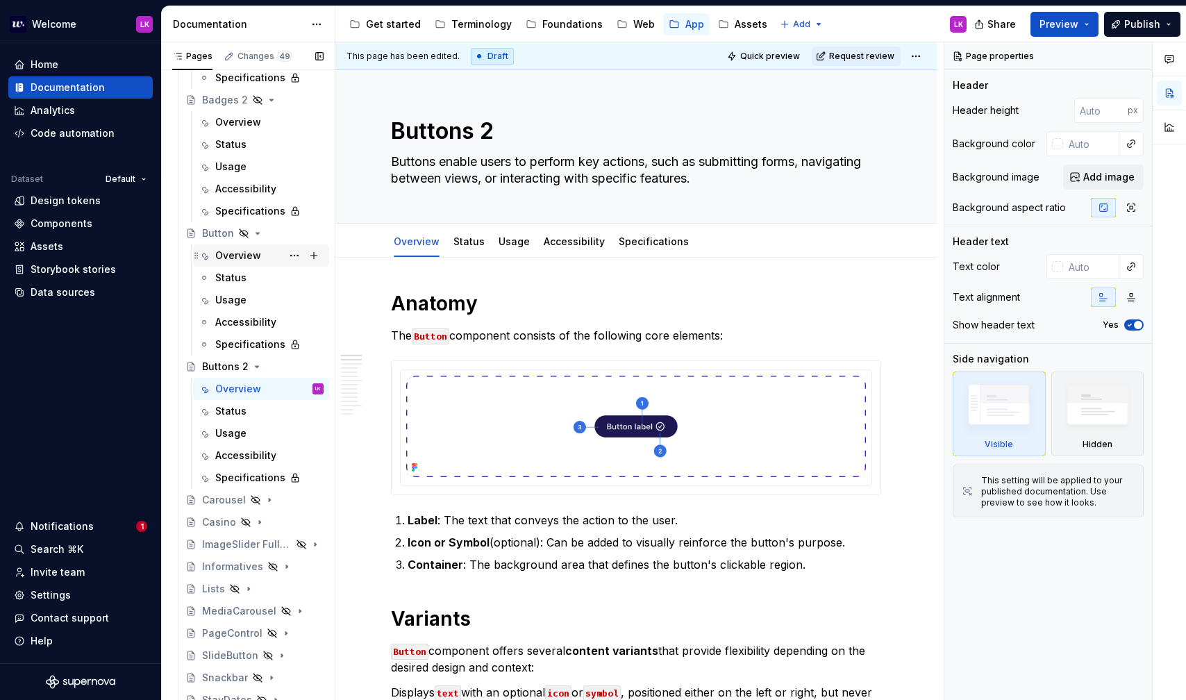
click at [267, 261] on div "Overview" at bounding box center [269, 255] width 108 height 19
click at [269, 387] on div "Overview" at bounding box center [269, 388] width 108 height 19
click at [240, 258] on div "Overview" at bounding box center [238, 255] width 46 height 14
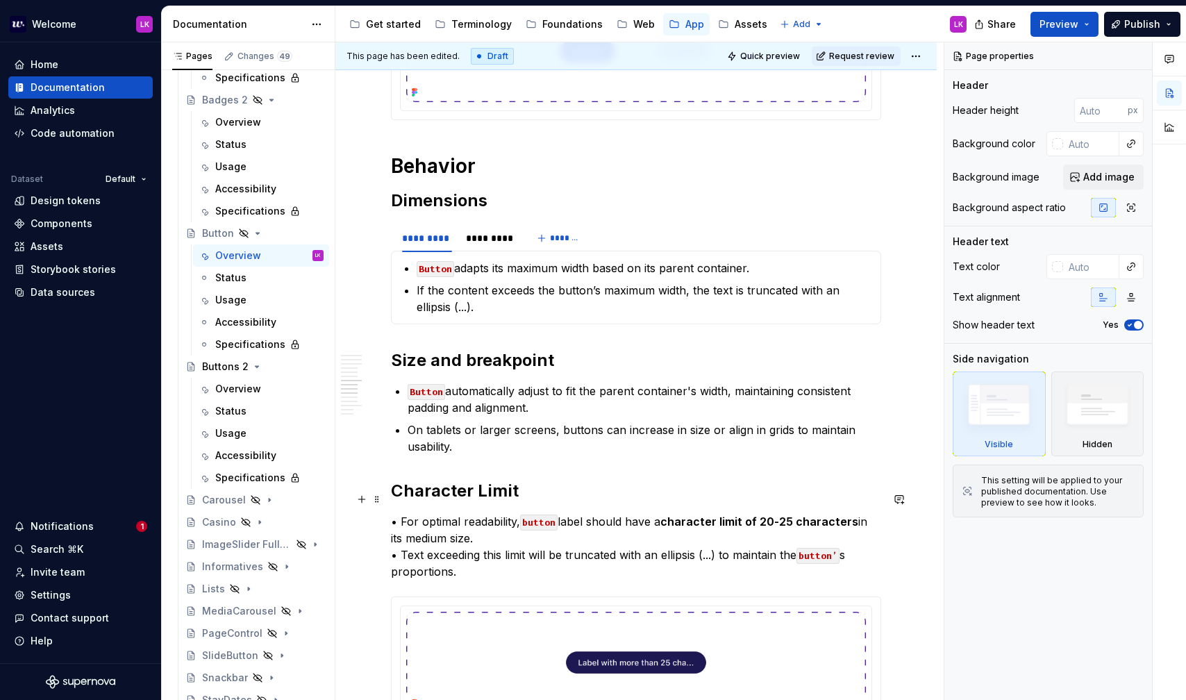
scroll to position [1634, 0]
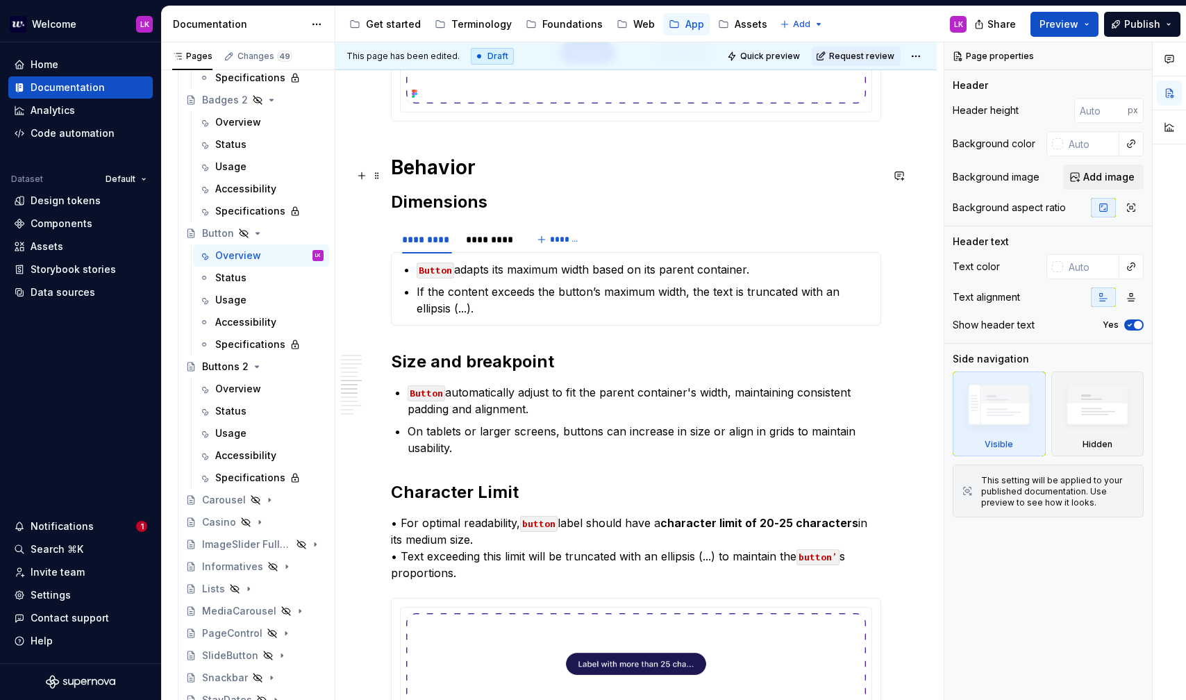
click at [428, 180] on h1 "Behavior" at bounding box center [636, 167] width 490 height 25
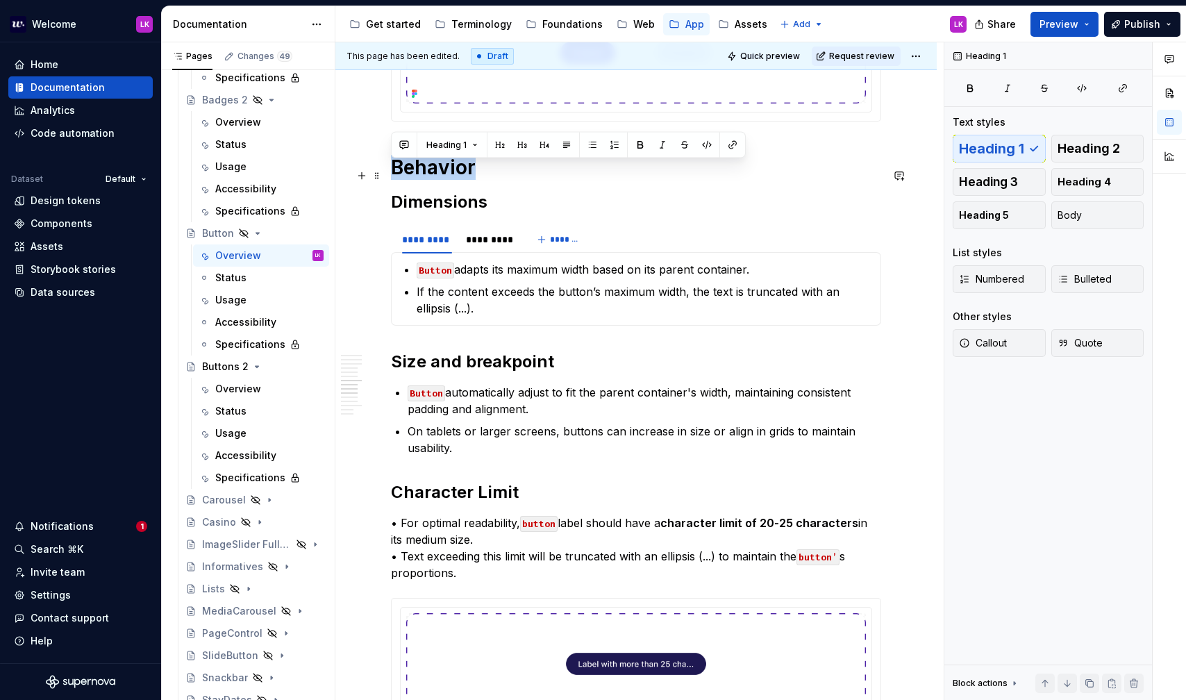
click at [428, 180] on h1 "Behavior" at bounding box center [636, 167] width 490 height 25
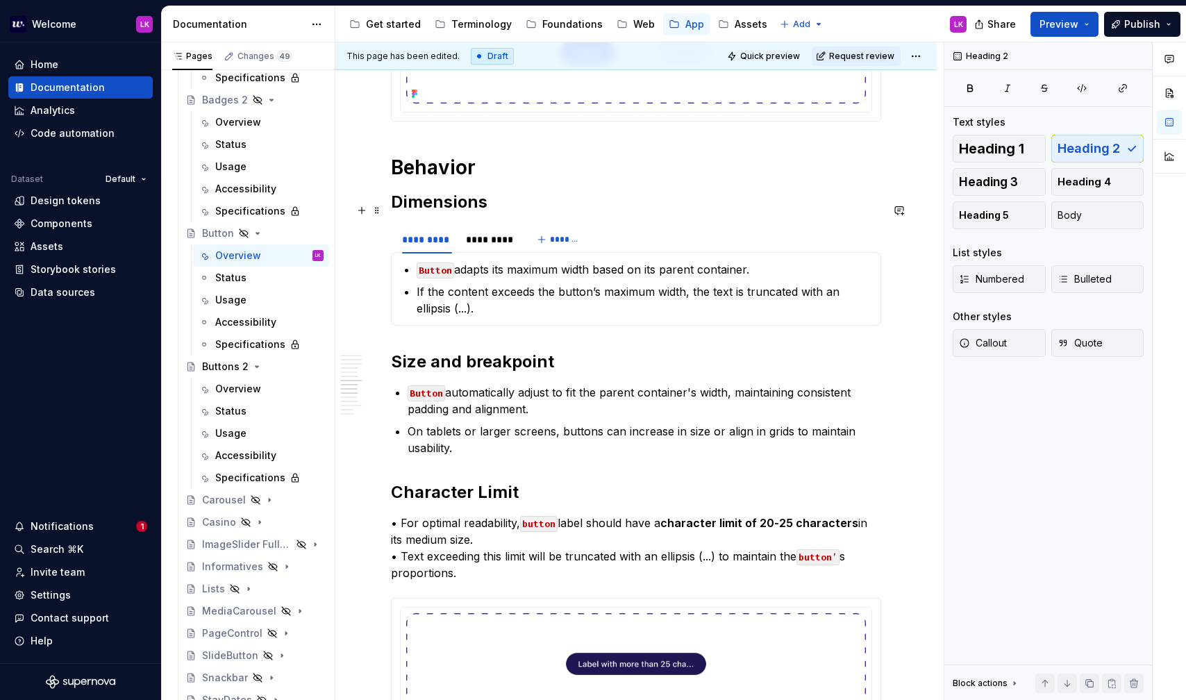
click at [430, 213] on h2 "Dimensions" at bounding box center [636, 202] width 490 height 22
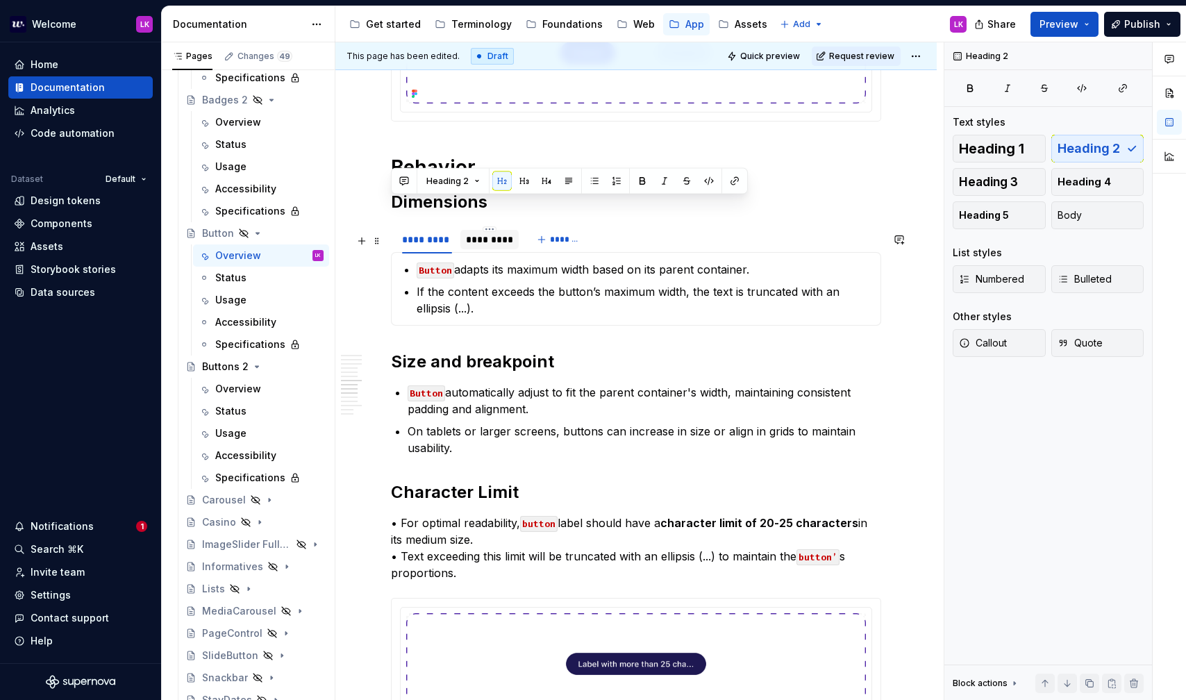
click at [486, 244] on div "*********" at bounding box center [489, 240] width 47 height 14
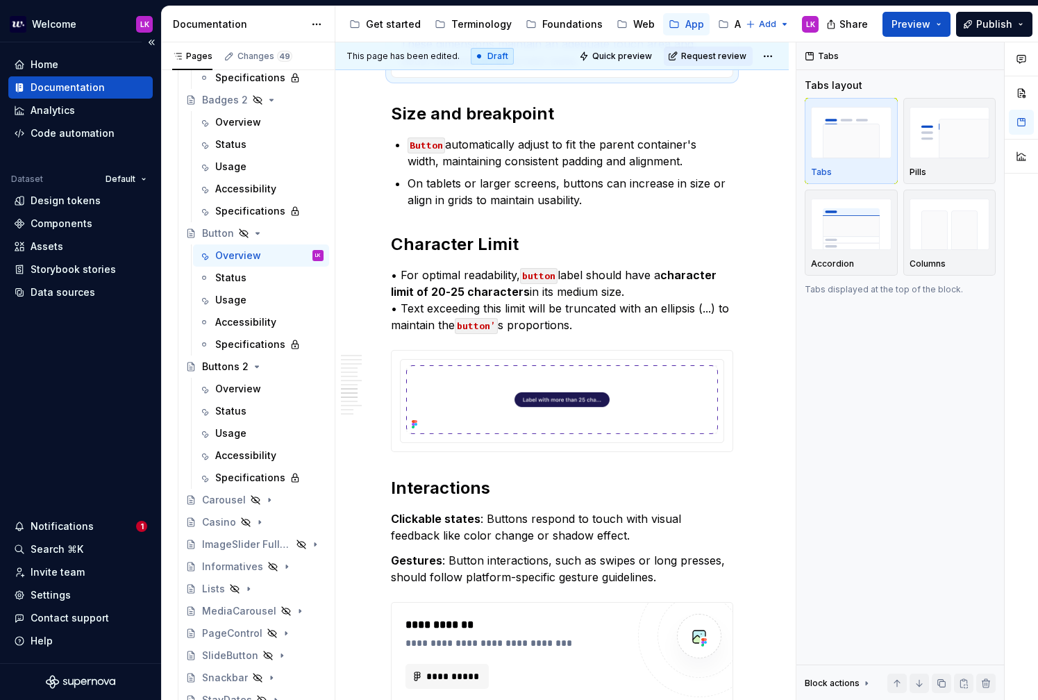
scroll to position [1945, 0]
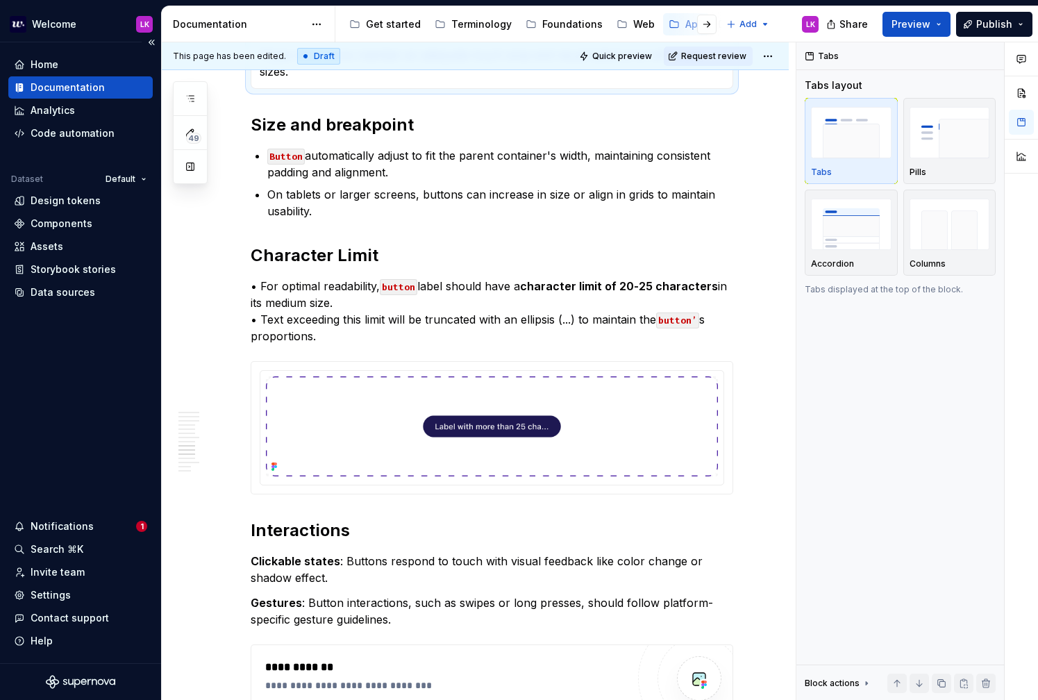
type textarea "*"
